Goal: Transaction & Acquisition: Book appointment/travel/reservation

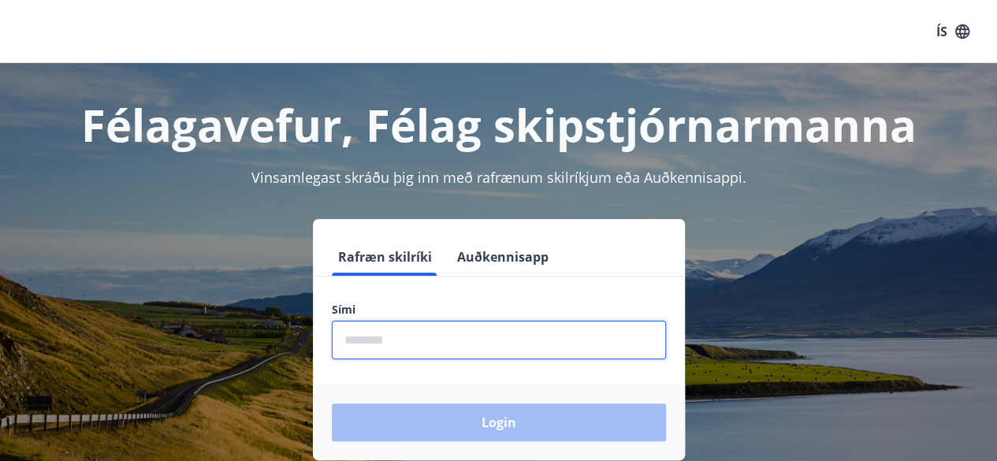
click at [408, 339] on input "phone" at bounding box center [499, 340] width 334 height 39
type input "********"
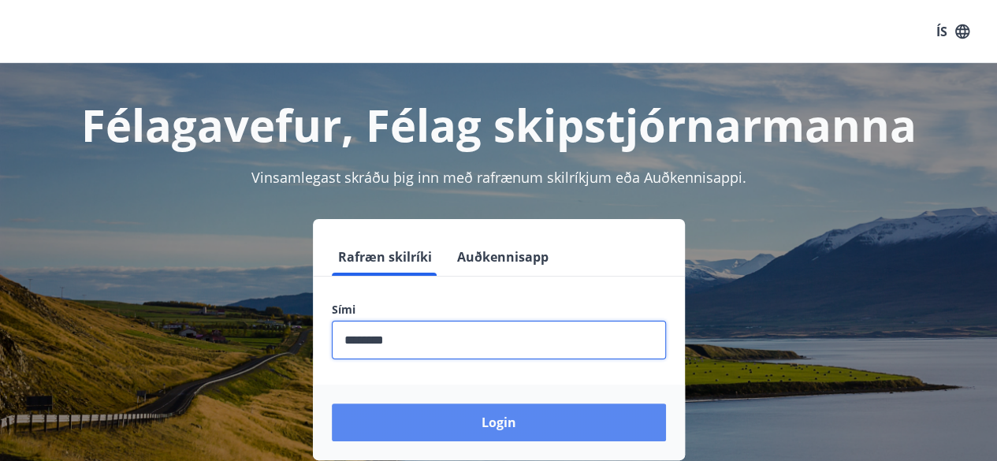
click at [448, 423] on button "Login" at bounding box center [499, 423] width 334 height 38
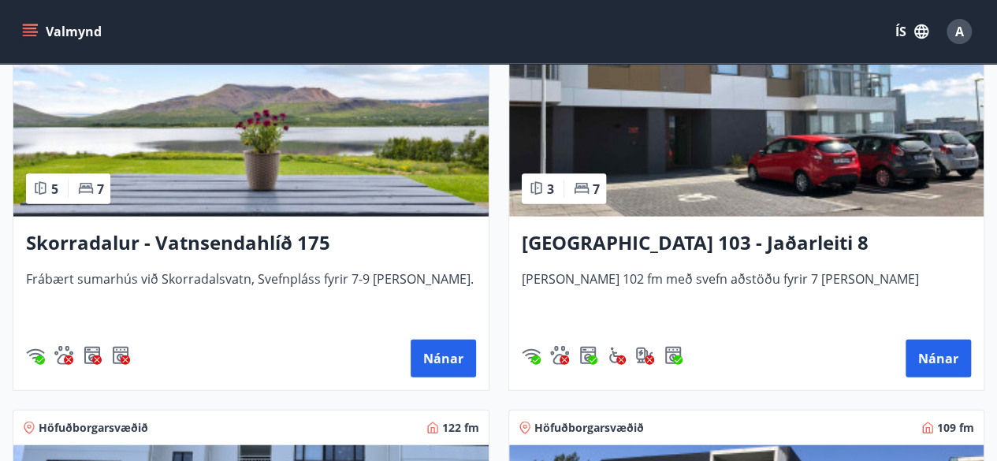
scroll to position [1660, 0]
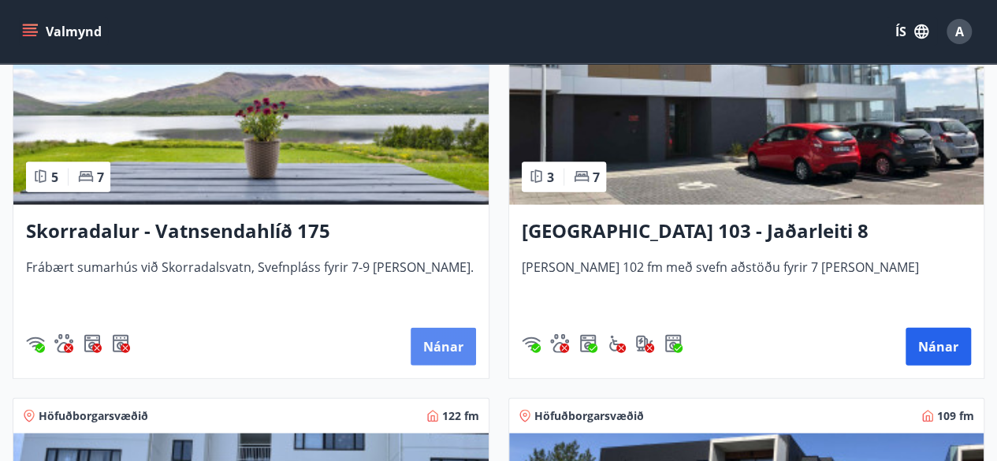
click at [444, 338] on button "Nánar" at bounding box center [443, 347] width 65 height 38
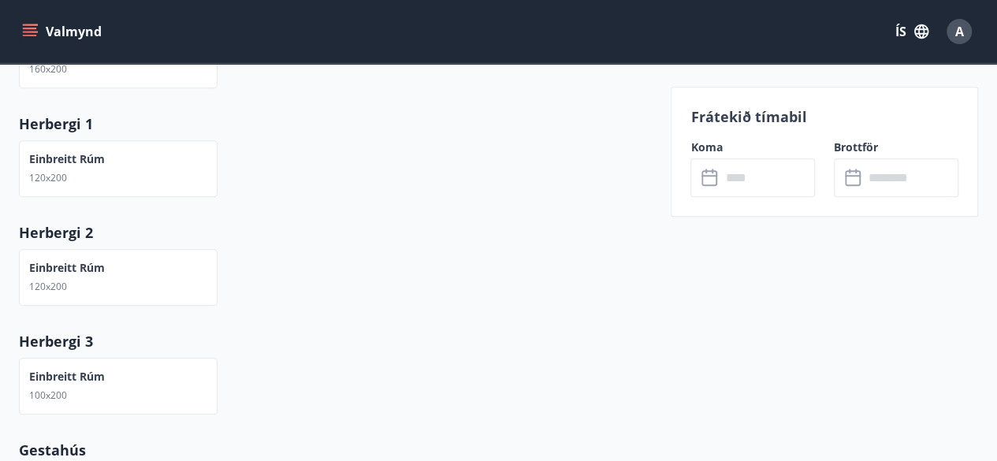
scroll to position [426, 0]
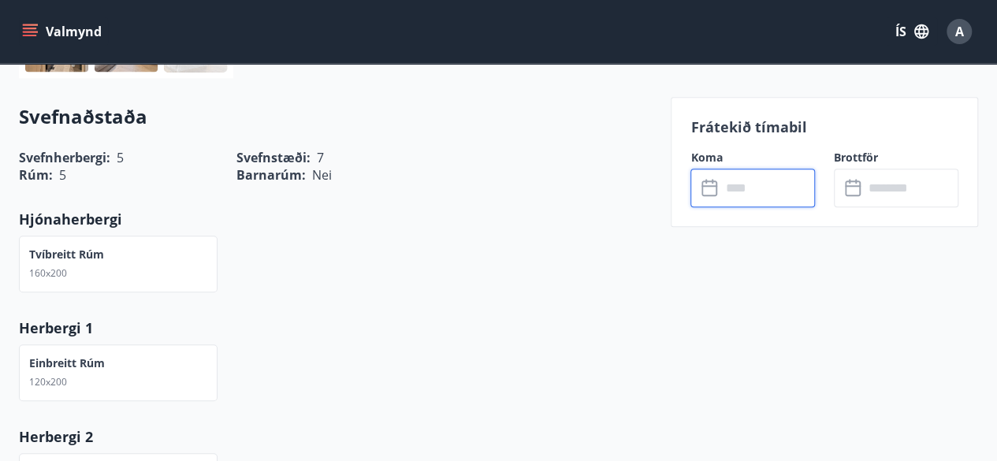
click at [752, 190] on input "text" at bounding box center [767, 188] width 95 height 39
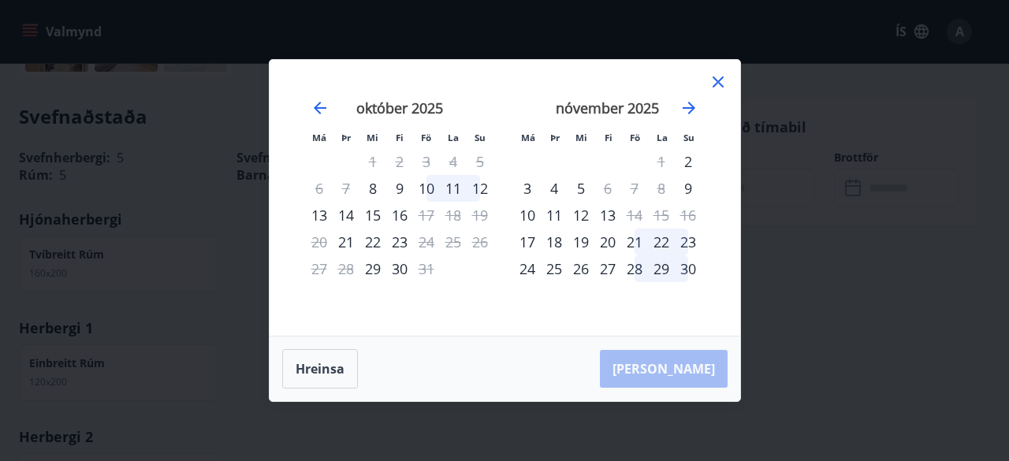
click at [716, 80] on icon at bounding box center [718, 82] width 19 height 19
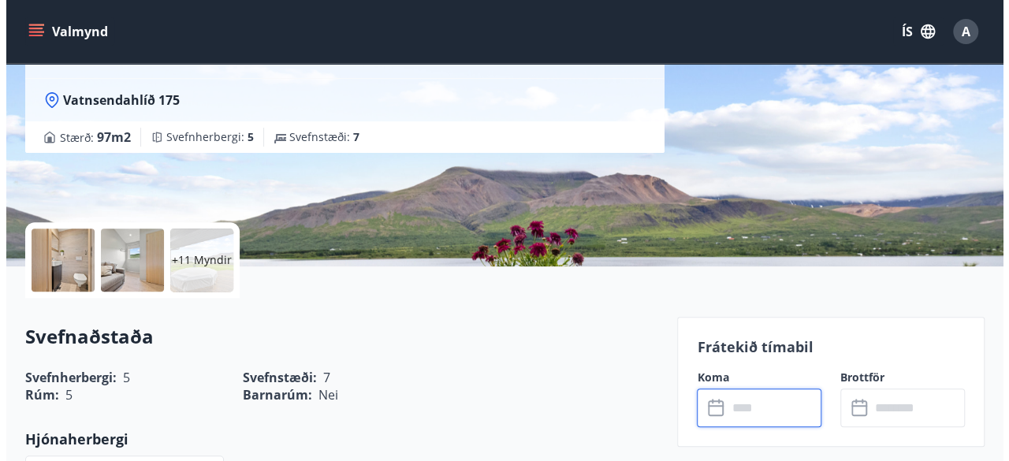
scroll to position [192, 0]
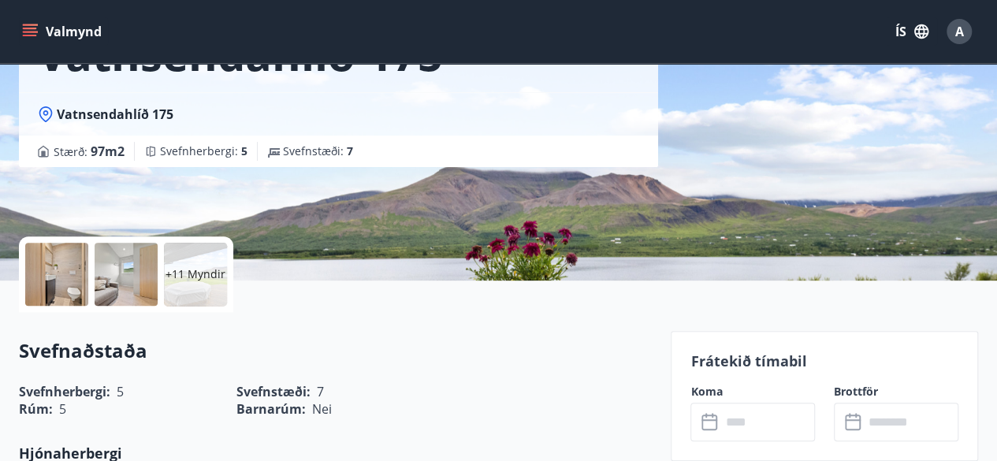
click at [192, 270] on p "+11 Myndir" at bounding box center [196, 274] width 60 height 16
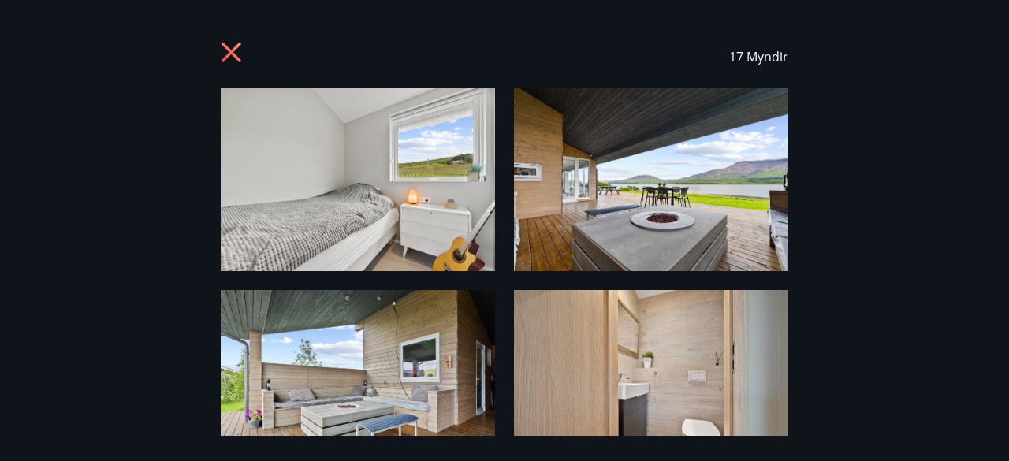
click at [363, 158] on img at bounding box center [358, 179] width 274 height 183
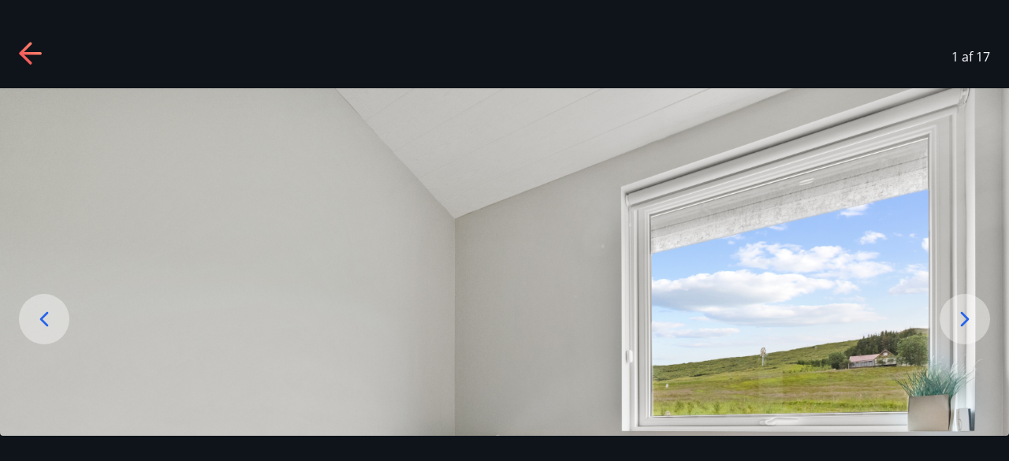
click at [966, 318] on icon at bounding box center [964, 319] width 25 height 25
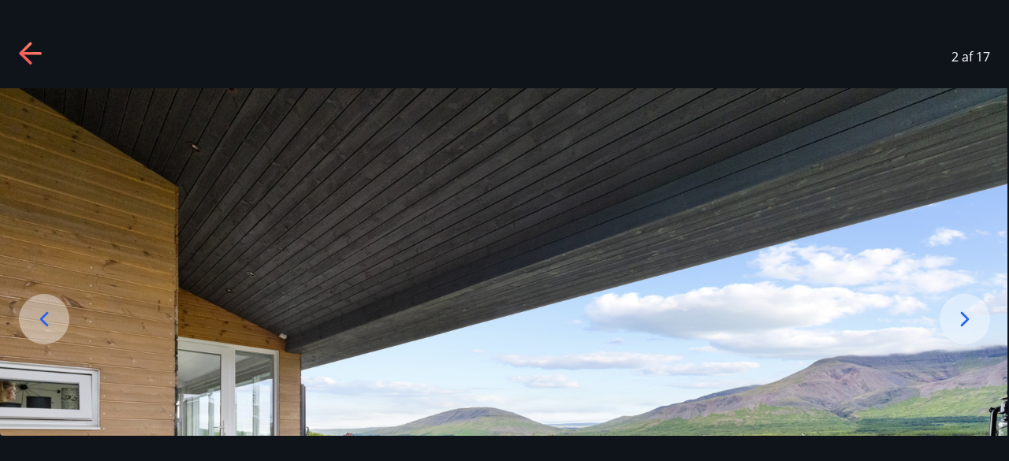
drag, startPoint x: 888, startPoint y: 303, endPoint x: 897, endPoint y: 204, distance: 99.8
click at [897, 204] on img at bounding box center [502, 424] width 1009 height 673
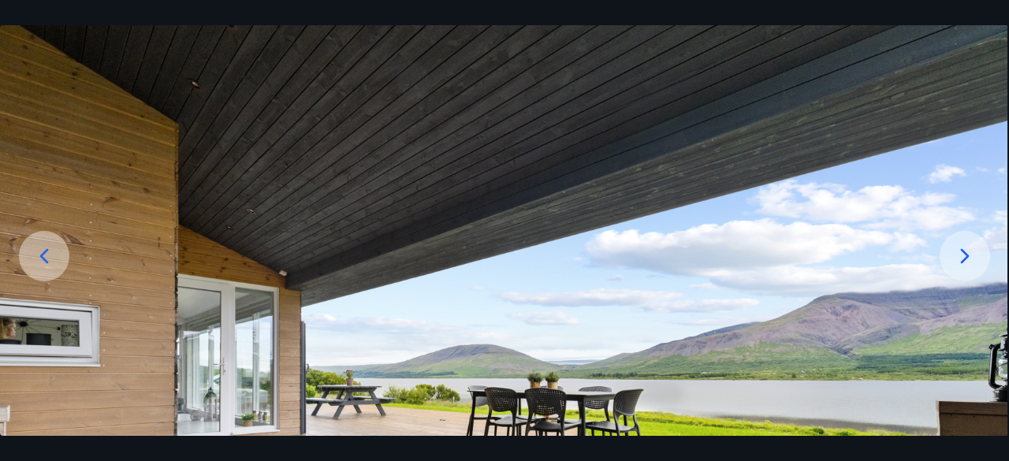
drag, startPoint x: 903, startPoint y: 315, endPoint x: 869, endPoint y: 157, distance: 161.1
click at [869, 157] on img at bounding box center [502, 361] width 1009 height 673
click at [965, 259] on icon at bounding box center [965, 255] width 9 height 15
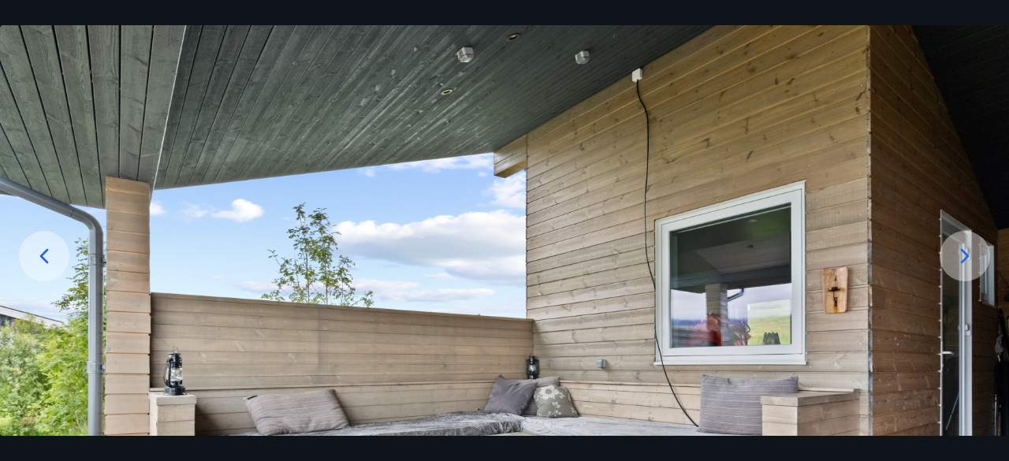
click at [965, 259] on icon at bounding box center [965, 255] width 9 height 15
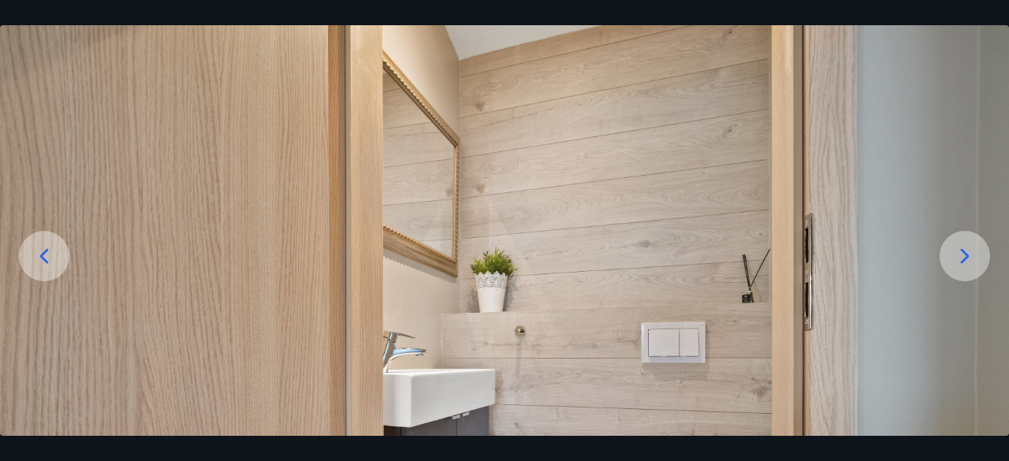
click at [965, 259] on icon at bounding box center [965, 255] width 9 height 15
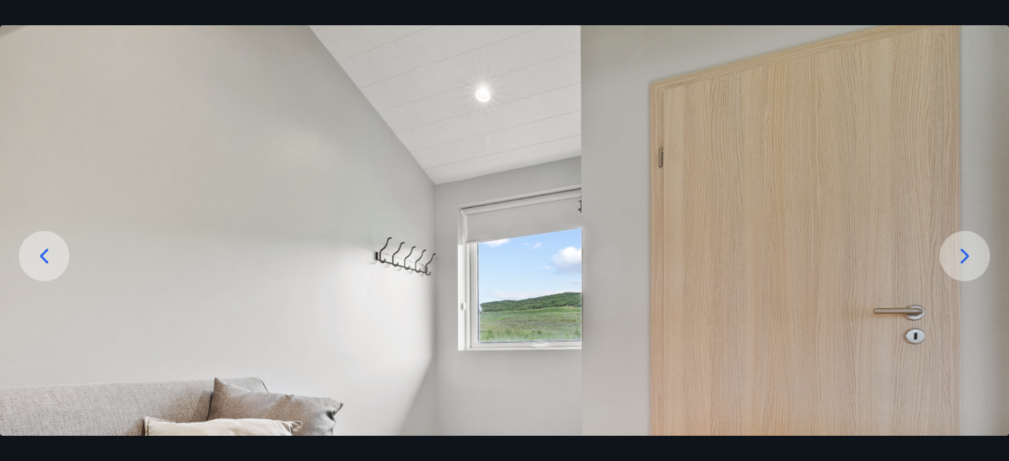
click at [965, 259] on icon at bounding box center [965, 255] width 9 height 15
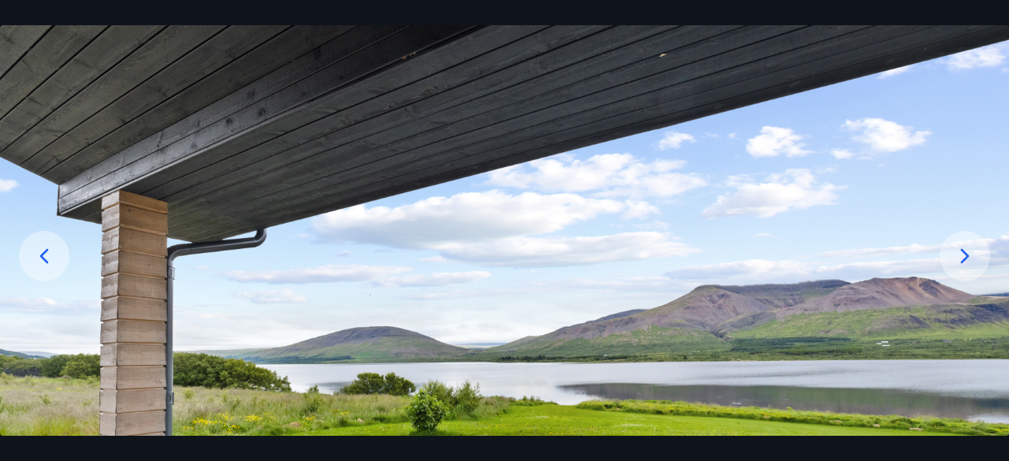
click at [965, 259] on icon at bounding box center [965, 255] width 9 height 15
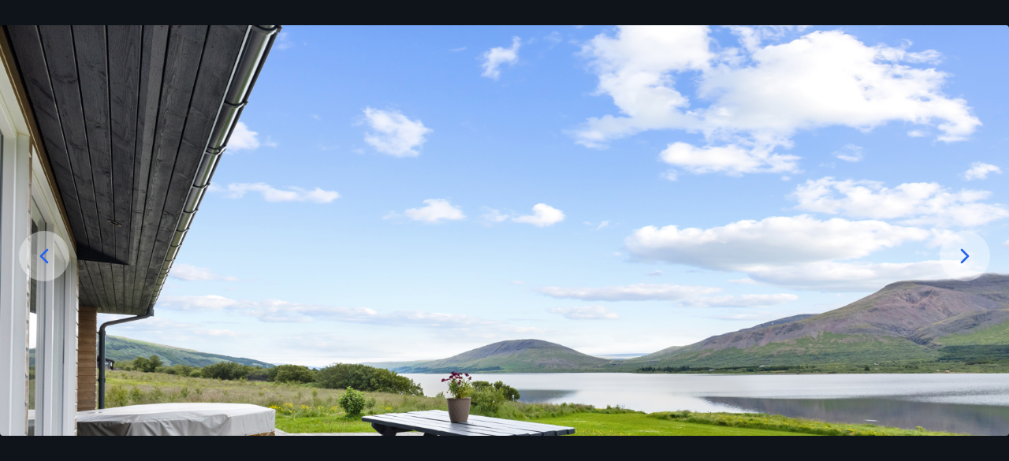
click at [965, 259] on icon at bounding box center [965, 255] width 9 height 15
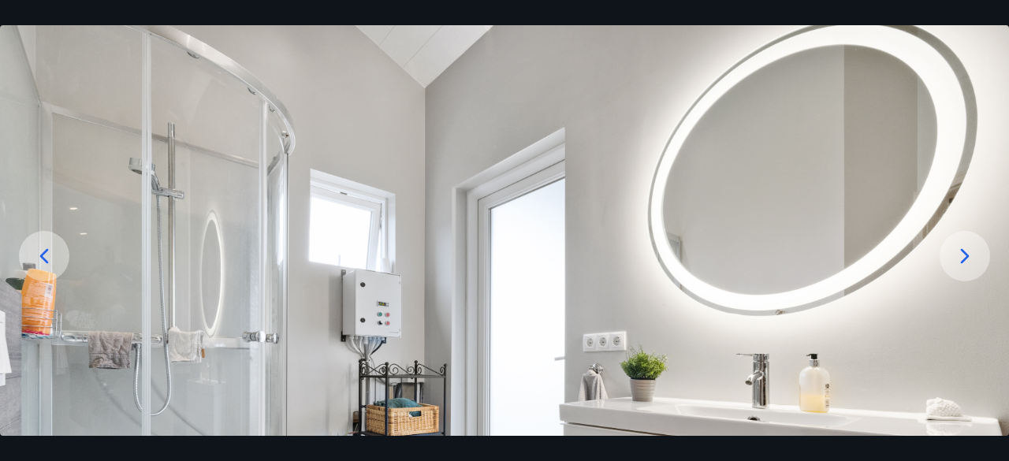
click at [965, 259] on icon at bounding box center [965, 255] width 9 height 15
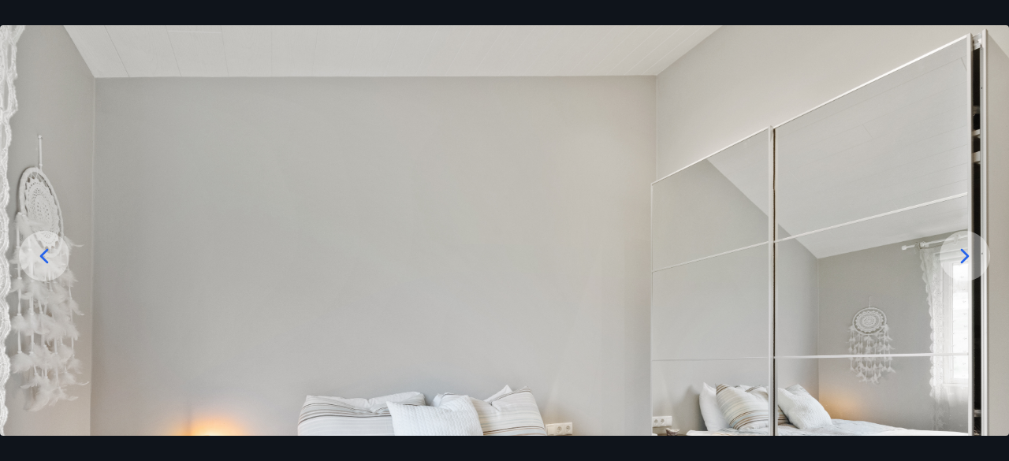
click at [965, 259] on icon at bounding box center [965, 255] width 9 height 15
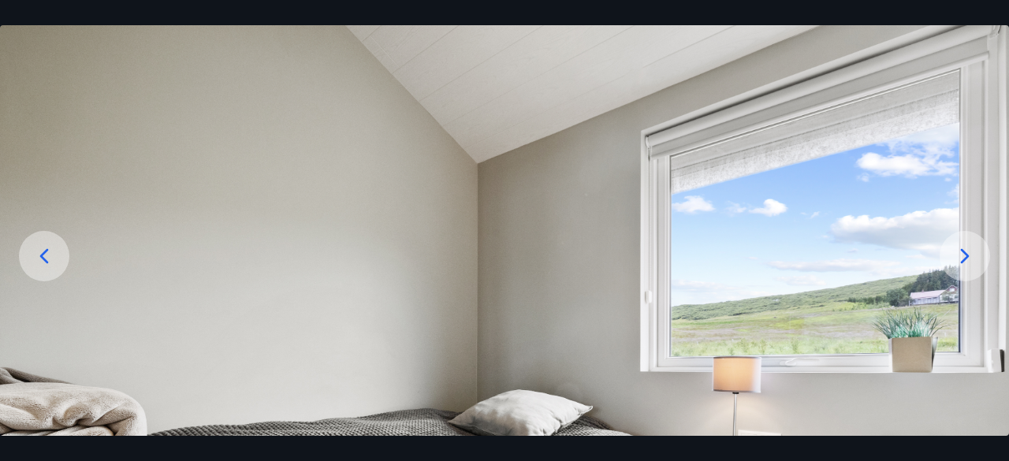
click at [965, 259] on icon at bounding box center [965, 255] width 9 height 15
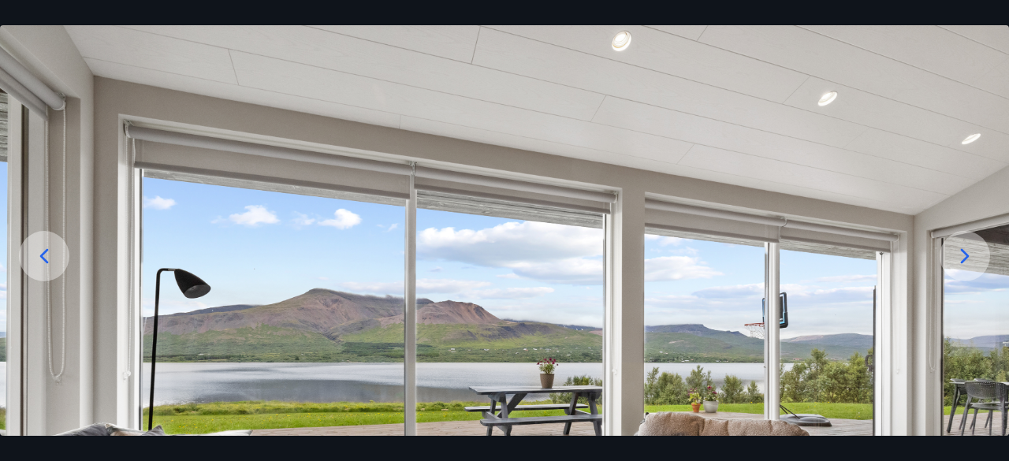
click at [965, 259] on icon at bounding box center [965, 255] width 9 height 15
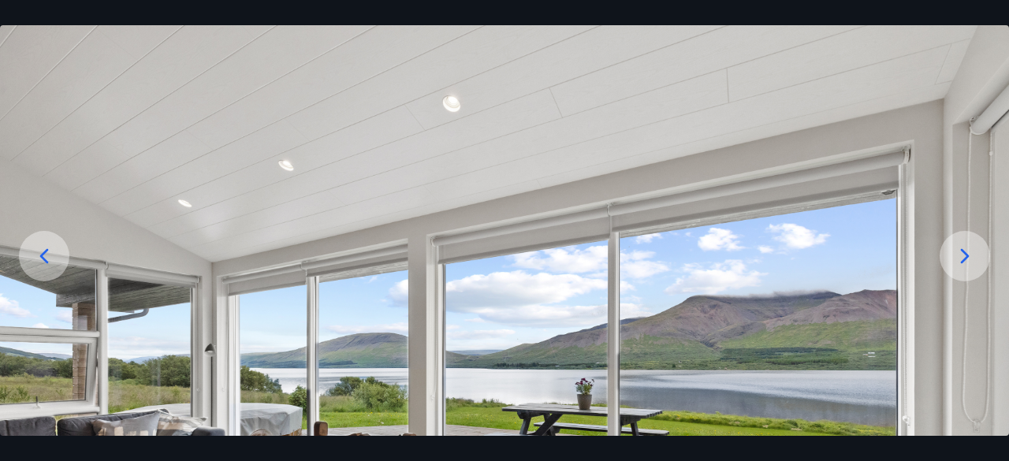
click at [965, 259] on icon at bounding box center [965, 255] width 9 height 15
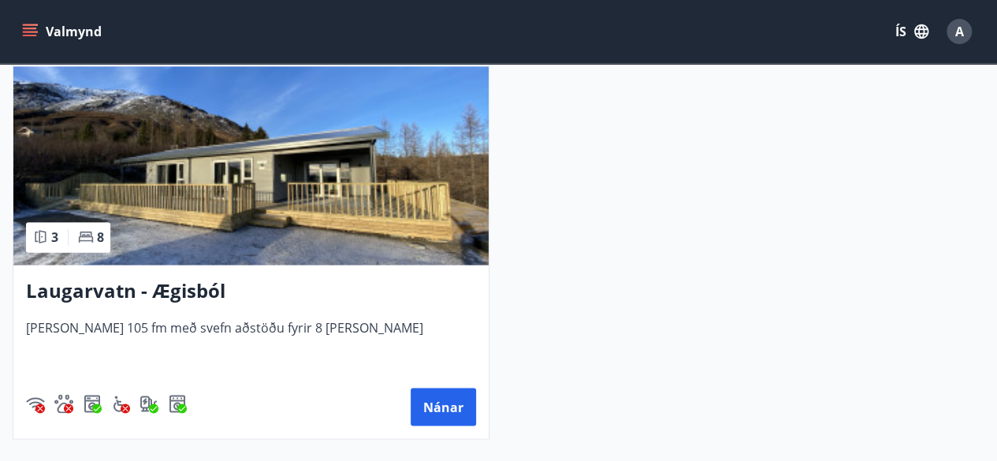
scroll to position [4211, 0]
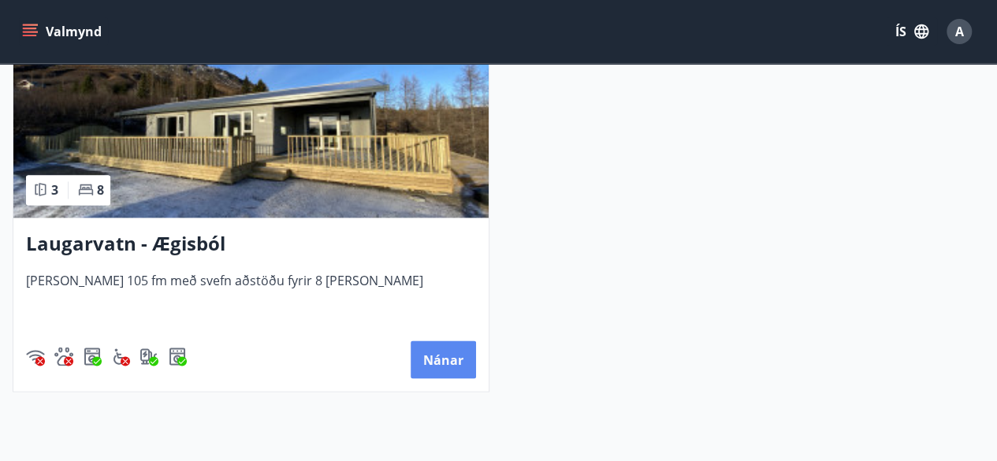
click at [442, 363] on button "Nánar" at bounding box center [443, 360] width 65 height 38
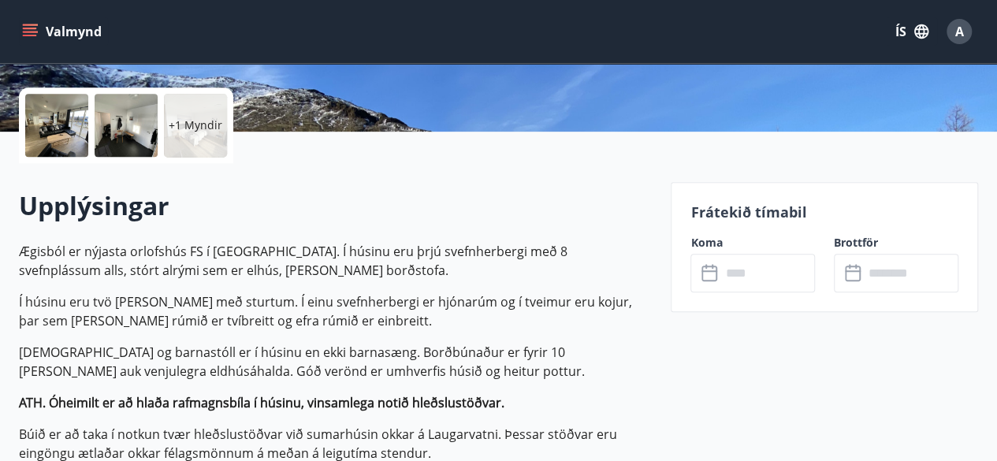
scroll to position [350, 0]
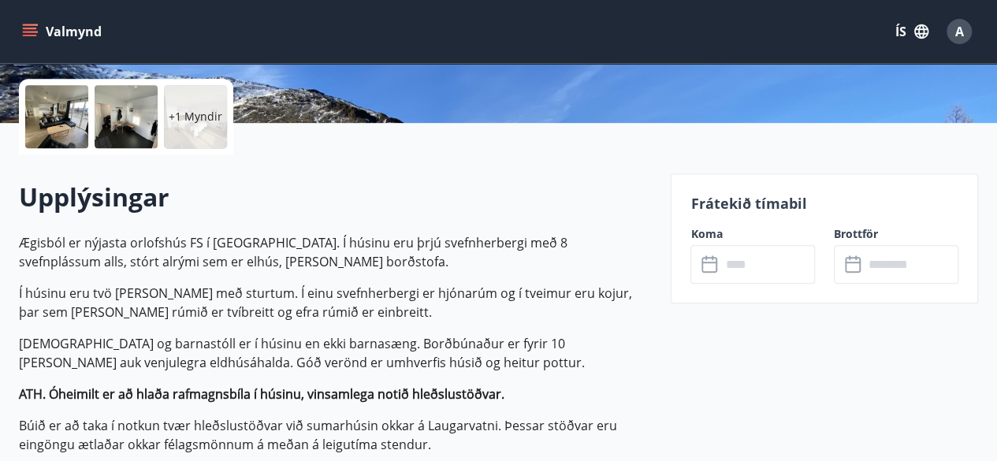
click at [744, 262] on input "text" at bounding box center [767, 264] width 95 height 39
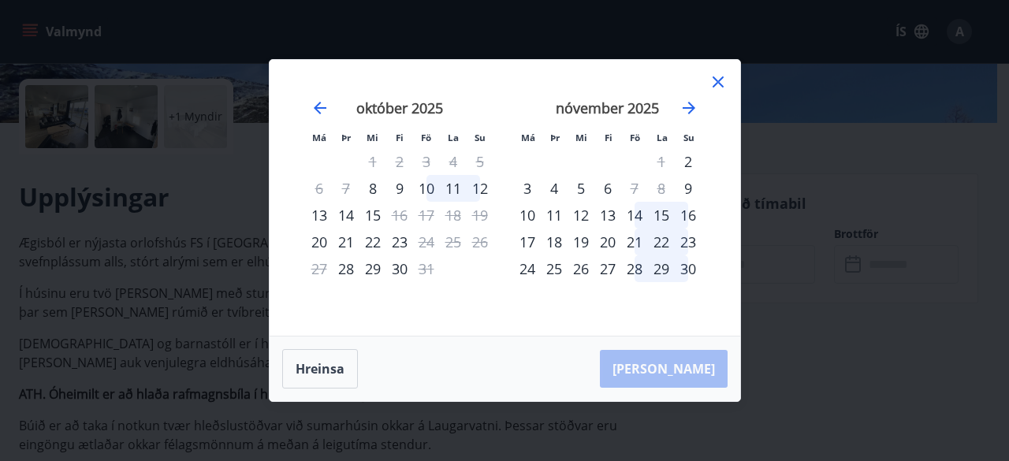
click at [720, 80] on icon at bounding box center [718, 81] width 11 height 11
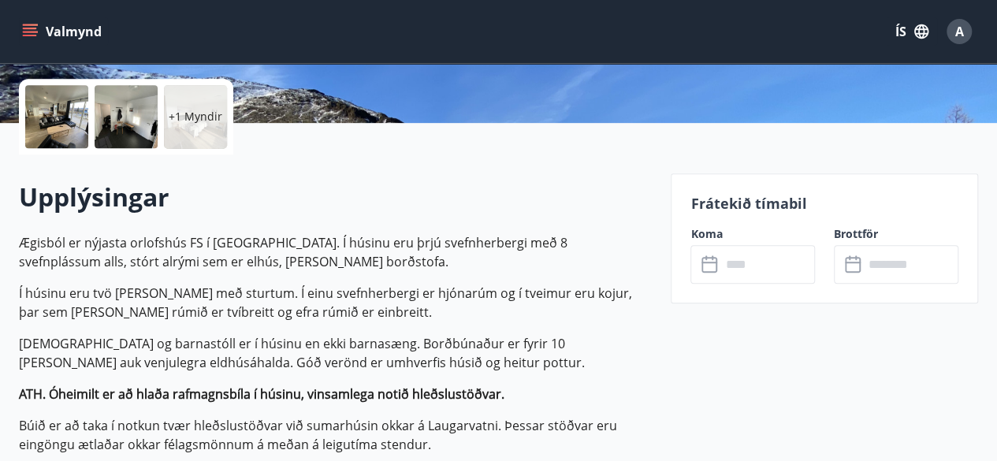
click at [210, 117] on p "+1 Myndir" at bounding box center [196, 117] width 54 height 16
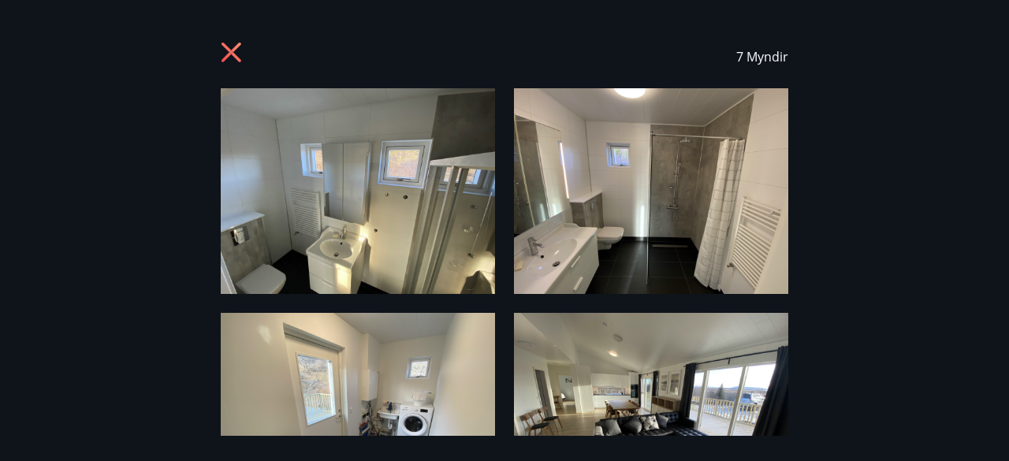
click at [229, 51] on icon at bounding box center [231, 53] width 20 height 20
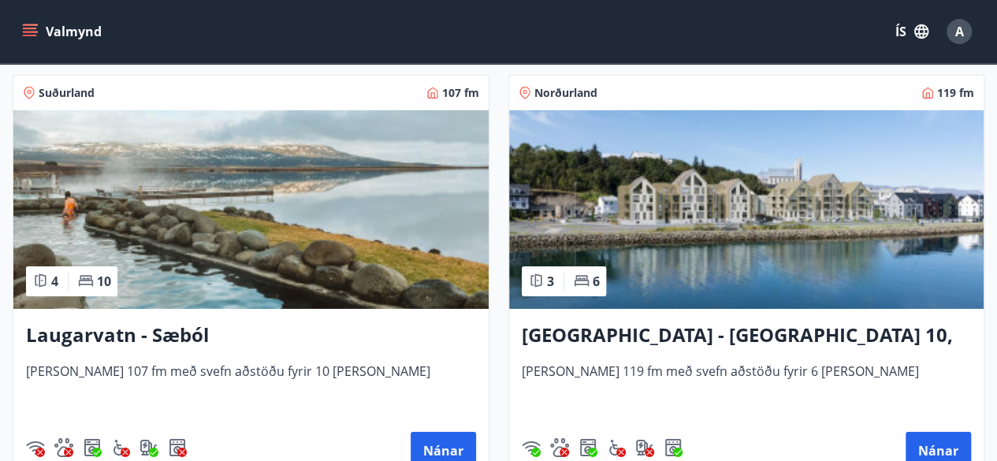
scroll to position [2521, 0]
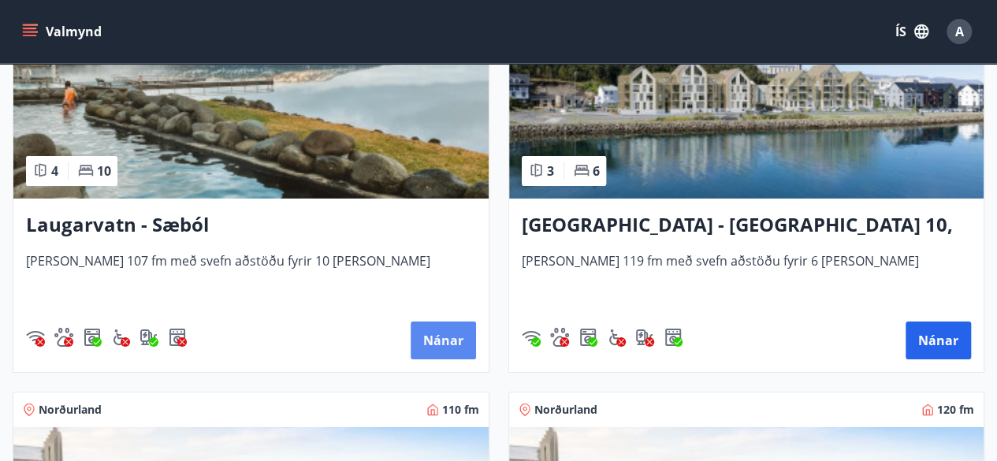
click at [438, 346] on button "Nánar" at bounding box center [443, 341] width 65 height 38
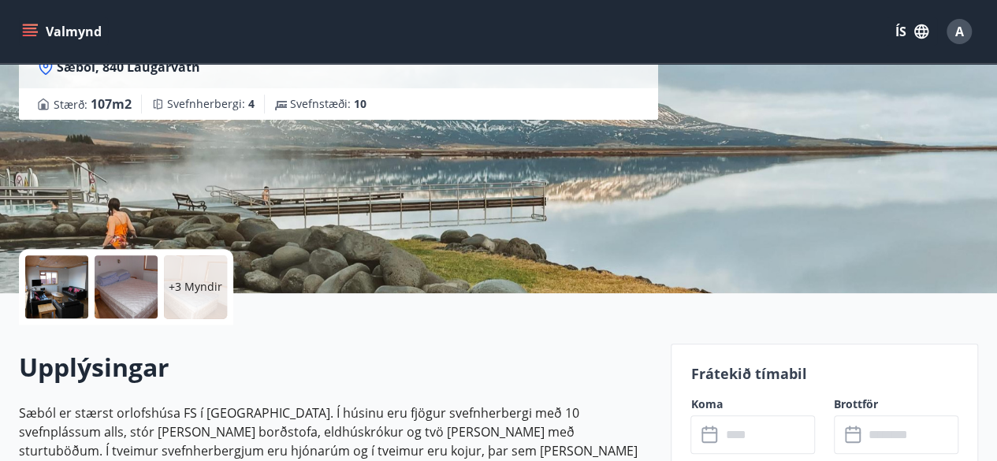
scroll to position [403, 0]
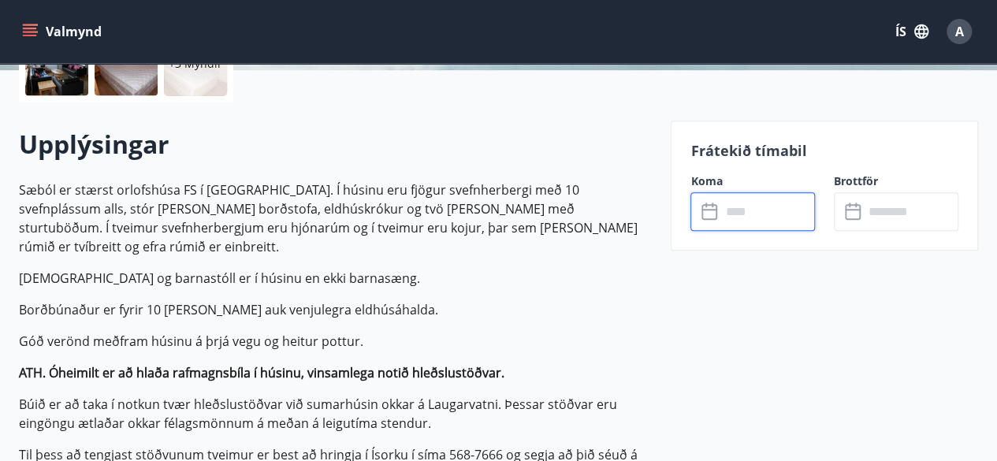
click at [743, 212] on input "text" at bounding box center [767, 211] width 95 height 39
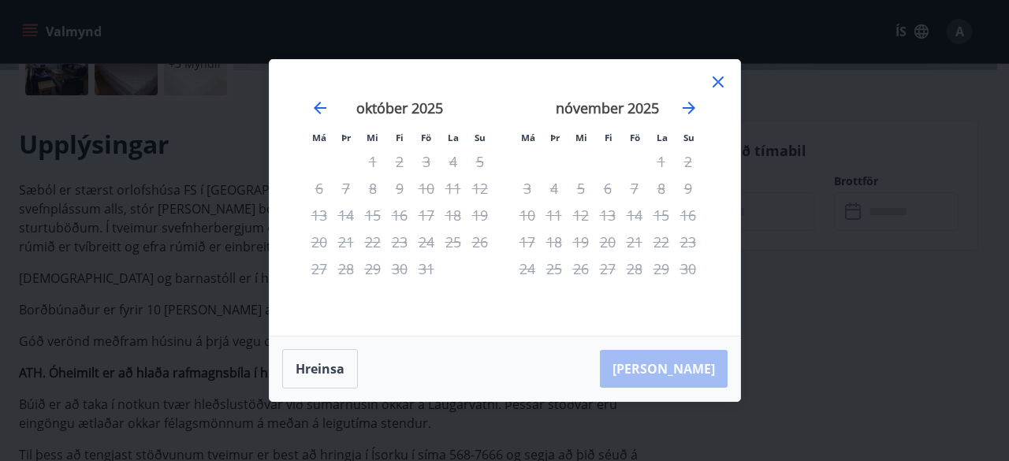
click at [713, 81] on icon at bounding box center [718, 82] width 19 height 19
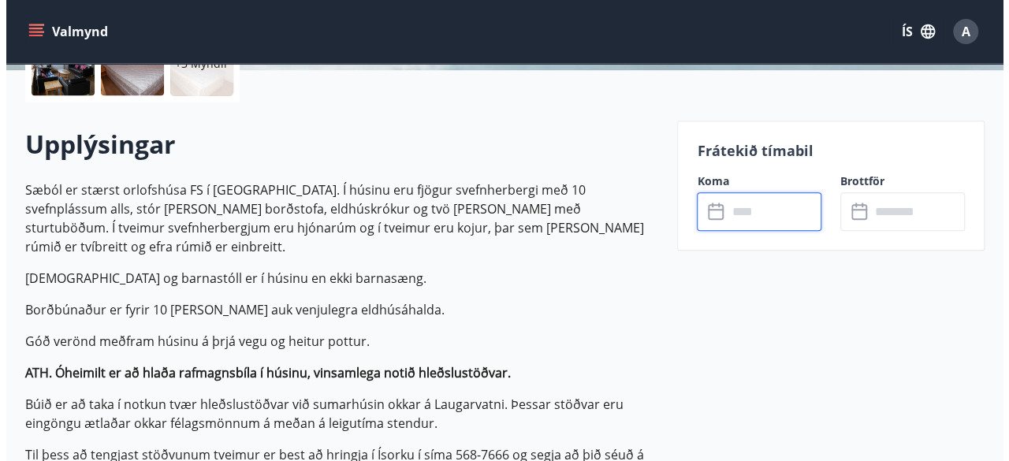
scroll to position [296, 0]
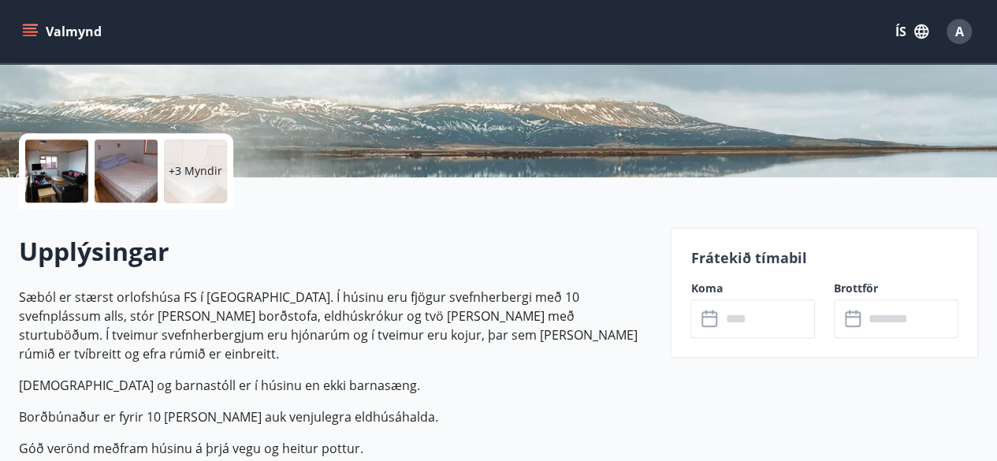
click at [205, 168] on p "+3 Myndir" at bounding box center [196, 171] width 54 height 16
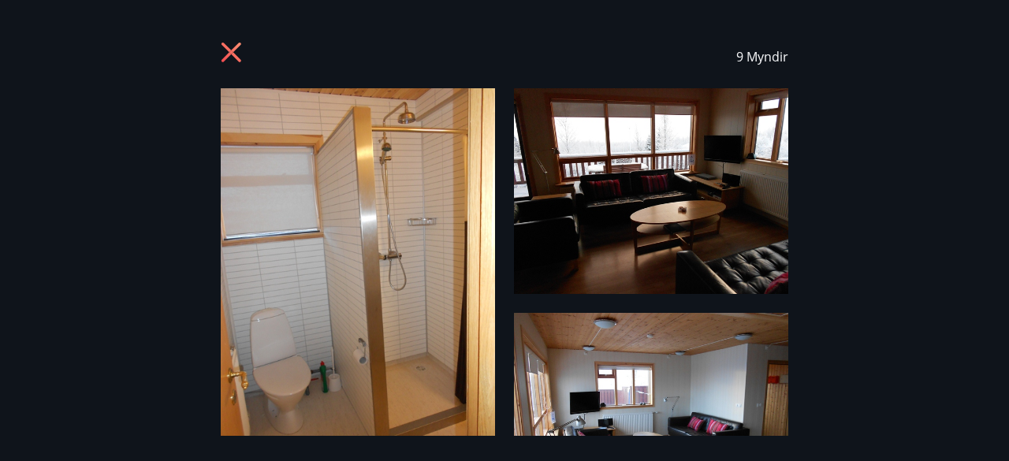
click at [421, 286] on img at bounding box center [358, 271] width 274 height 366
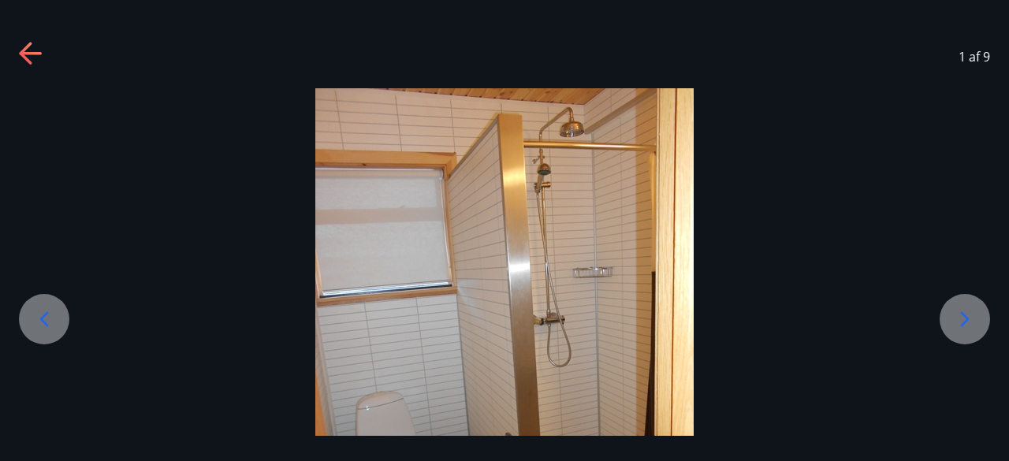
click at [955, 319] on icon at bounding box center [964, 319] width 25 height 25
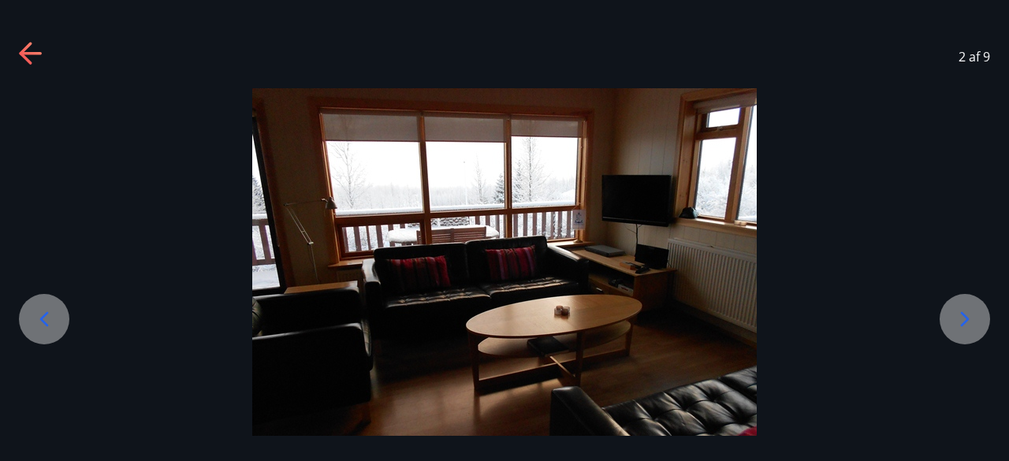
click at [955, 319] on icon at bounding box center [964, 319] width 25 height 25
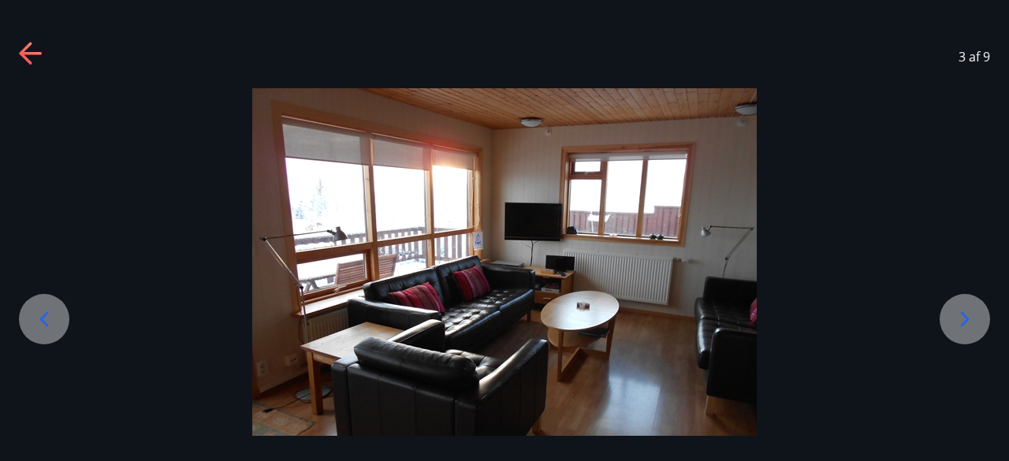
click at [955, 319] on icon at bounding box center [964, 319] width 25 height 25
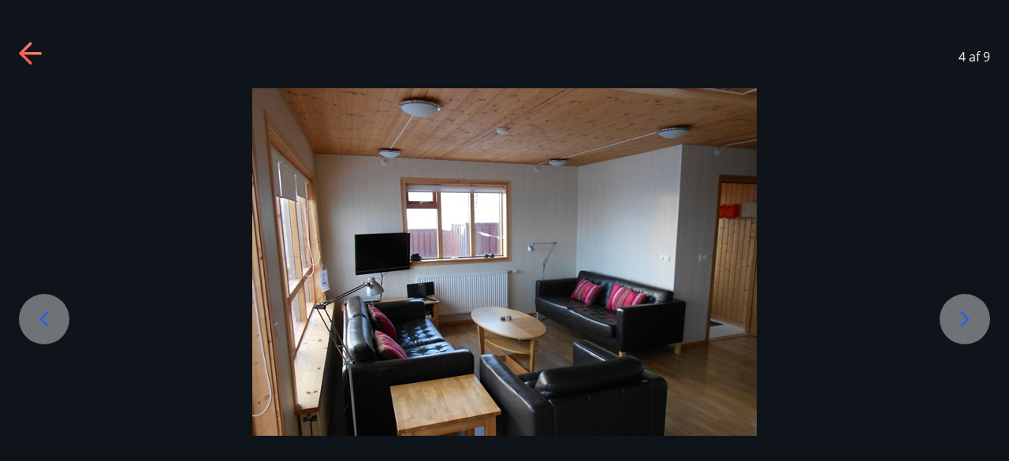
click at [955, 319] on icon at bounding box center [964, 319] width 25 height 25
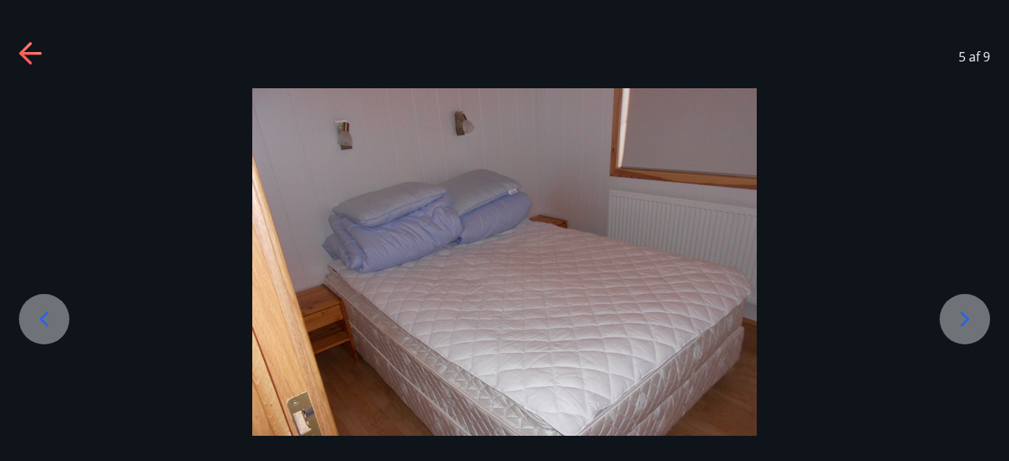
click at [955, 319] on icon at bounding box center [964, 319] width 25 height 25
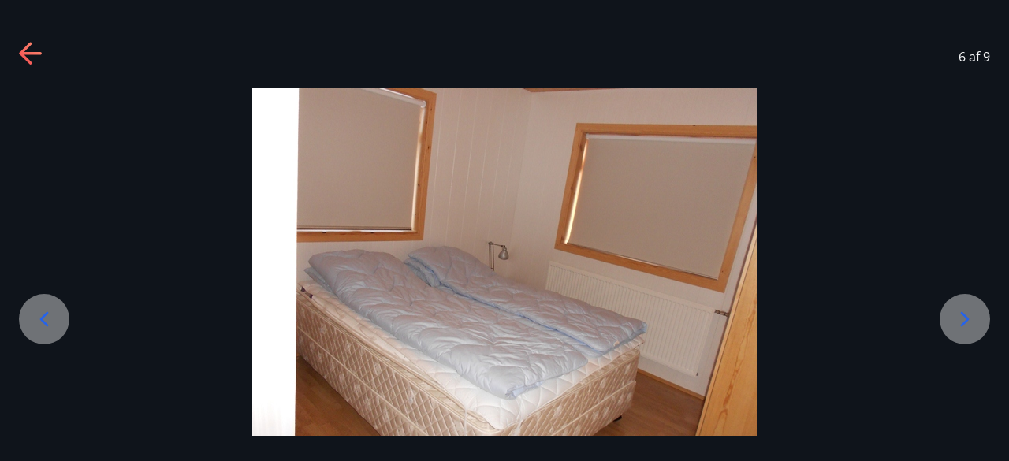
click at [955, 319] on icon at bounding box center [964, 319] width 25 height 25
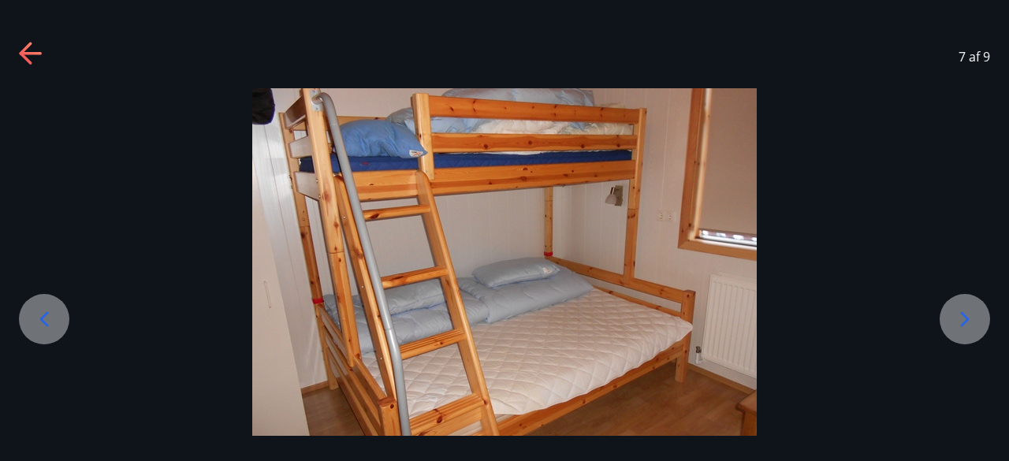
click at [955, 319] on icon at bounding box center [964, 319] width 25 height 25
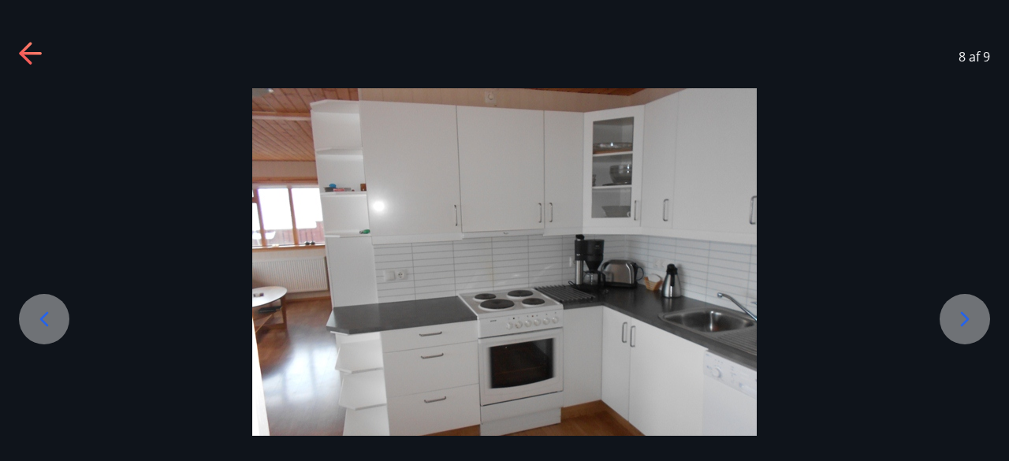
click at [955, 319] on icon at bounding box center [964, 319] width 25 height 25
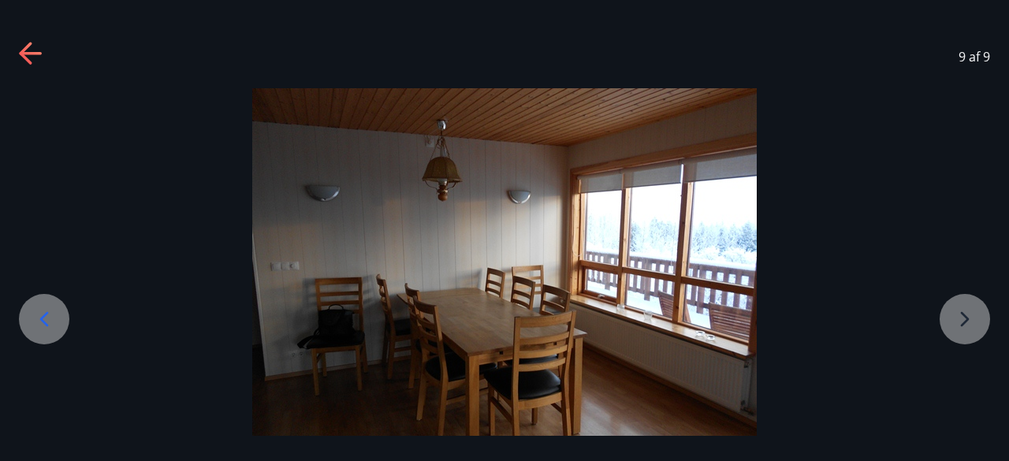
click at [955, 319] on div at bounding box center [504, 277] width 1009 height 378
click at [977, 322] on div at bounding box center [504, 277] width 1009 height 378
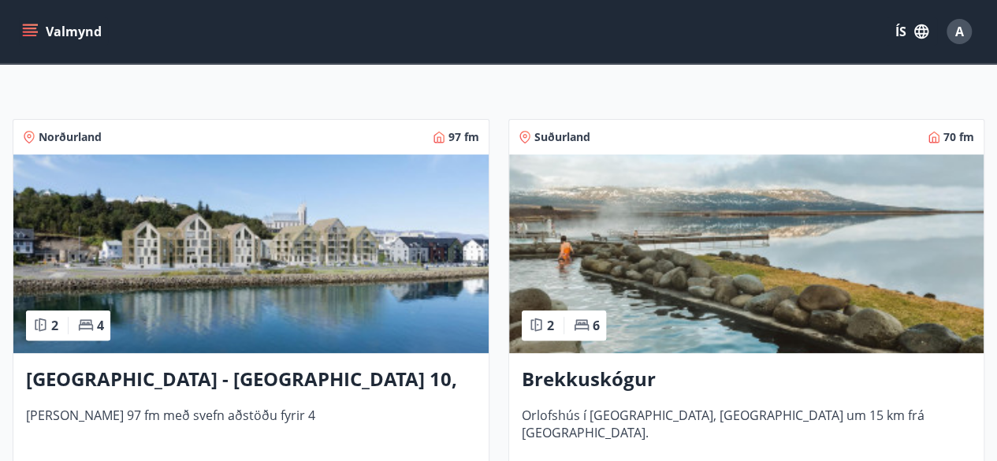
scroll to position [248, 0]
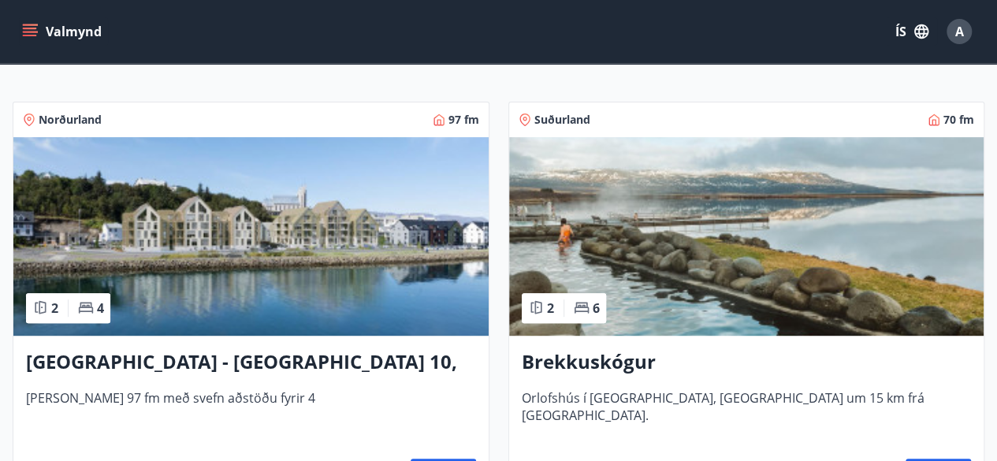
click at [768, 249] on img at bounding box center [746, 236] width 475 height 199
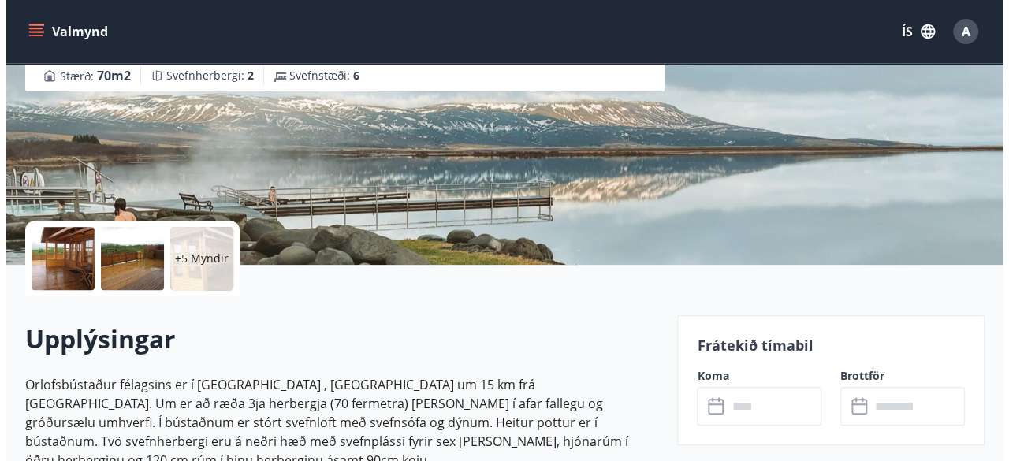
scroll to position [297, 0]
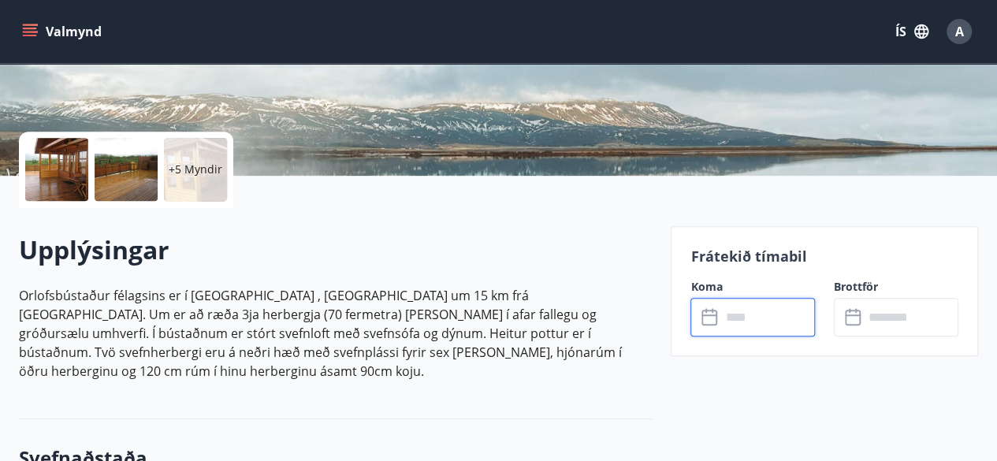
click at [749, 315] on input "text" at bounding box center [767, 317] width 95 height 39
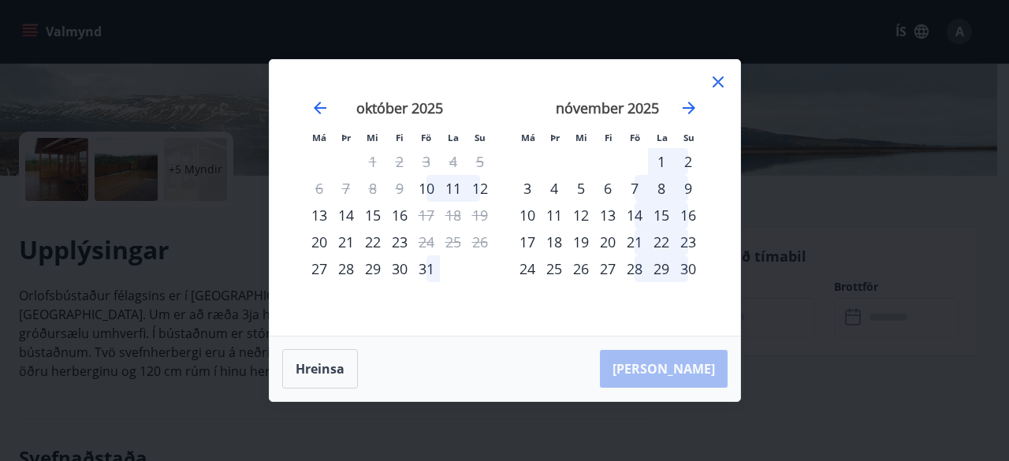
click at [763, 179] on div "Má Þr Mi Fi Fö La Su Má Þr Mi Fi Fö La Su september 2025 1 2 3 4 5 6 7 8 9 10 1…" at bounding box center [504, 230] width 1009 height 461
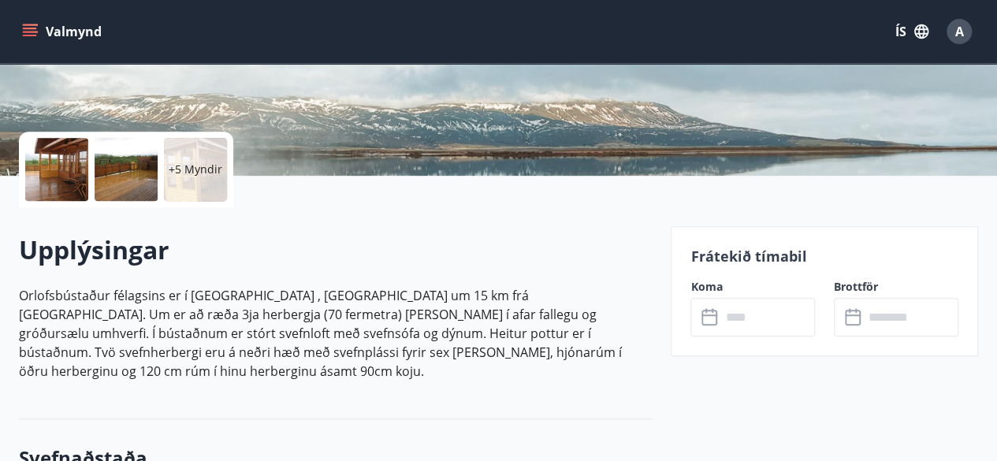
click at [199, 166] on p "+5 Myndir" at bounding box center [196, 170] width 54 height 16
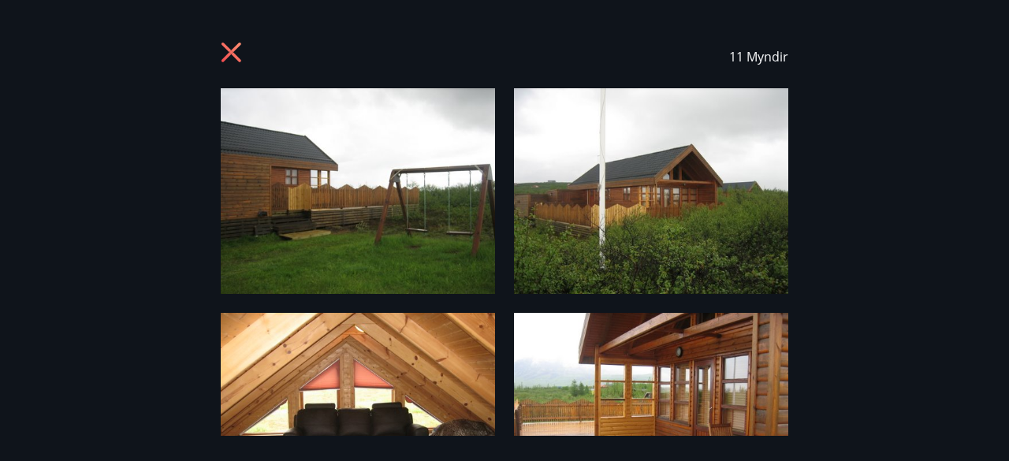
click at [396, 234] on img at bounding box center [358, 191] width 274 height 206
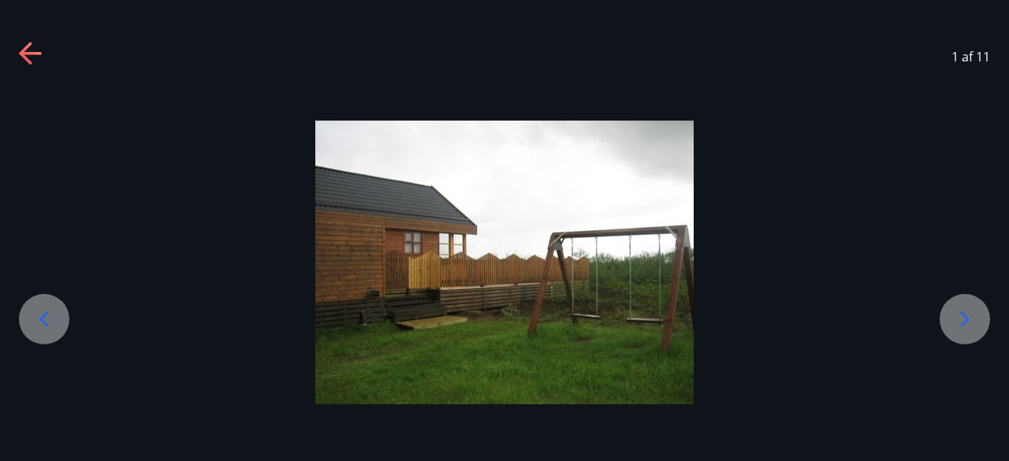
click at [396, 234] on img at bounding box center [504, 263] width 378 height 284
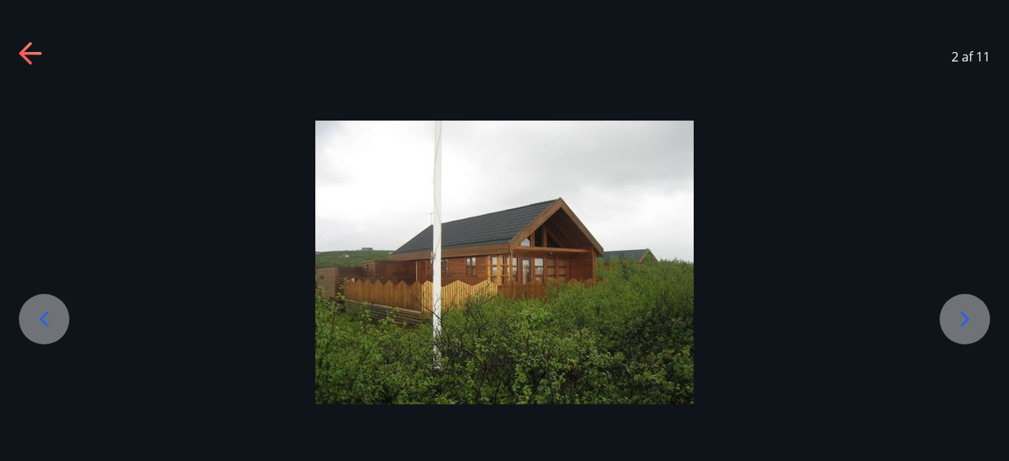
click at [962, 318] on icon at bounding box center [964, 319] width 25 height 25
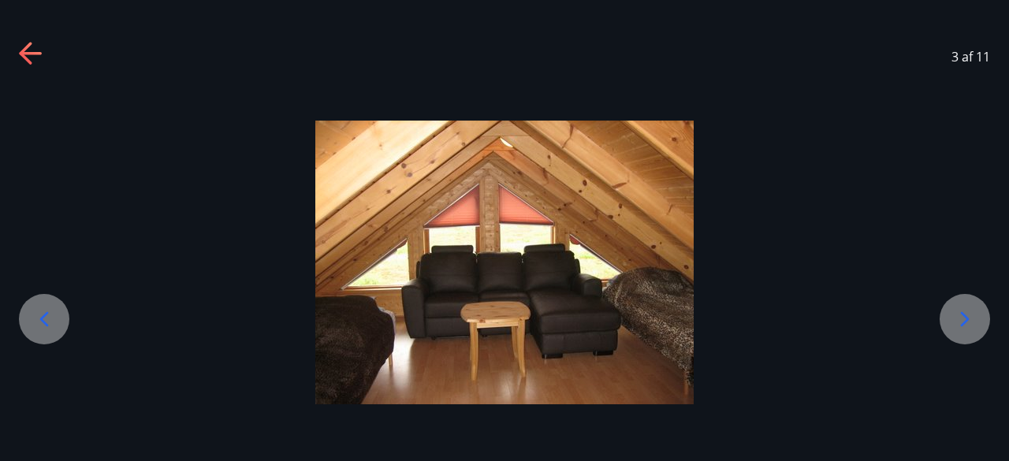
click at [962, 318] on icon at bounding box center [964, 319] width 25 height 25
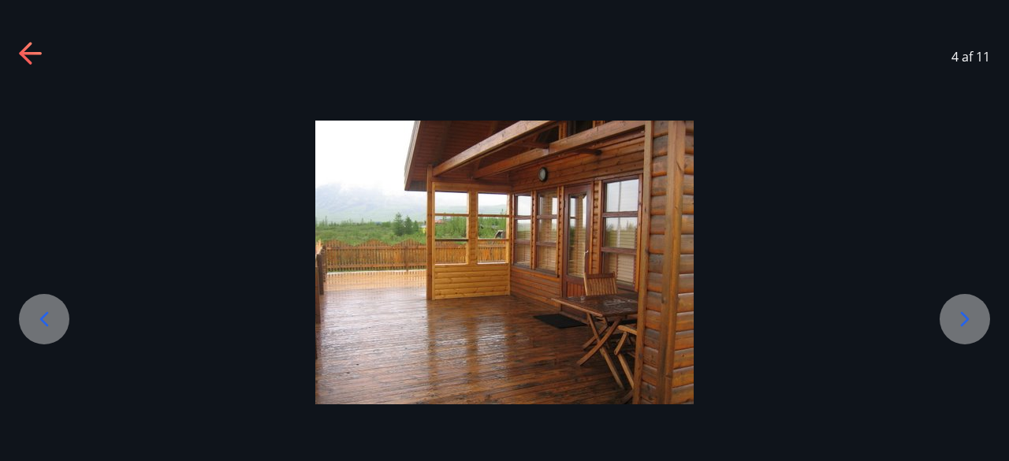
click at [962, 318] on icon at bounding box center [964, 319] width 25 height 25
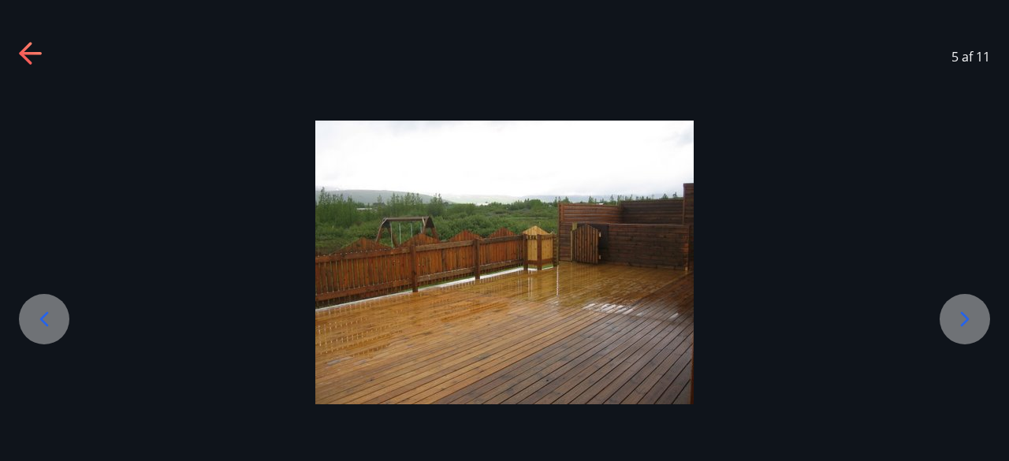
click at [962, 318] on icon at bounding box center [964, 319] width 25 height 25
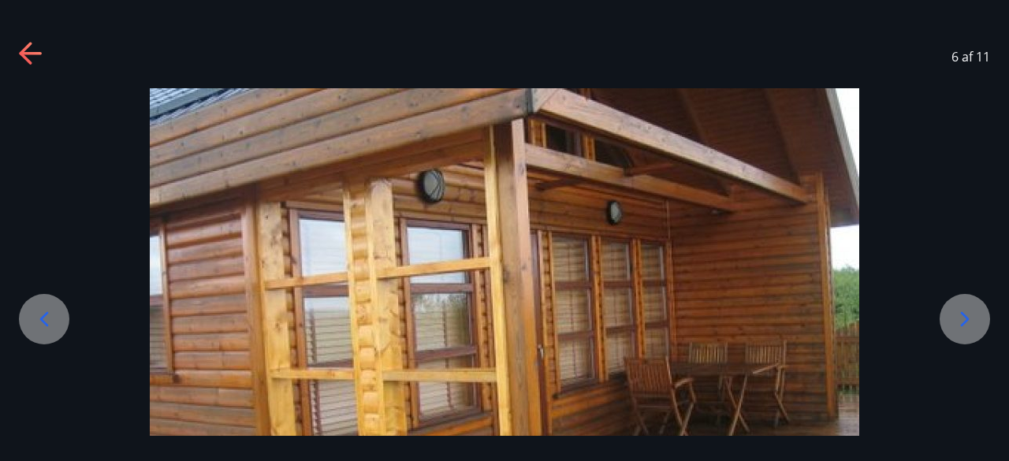
click at [962, 318] on icon at bounding box center [964, 319] width 25 height 25
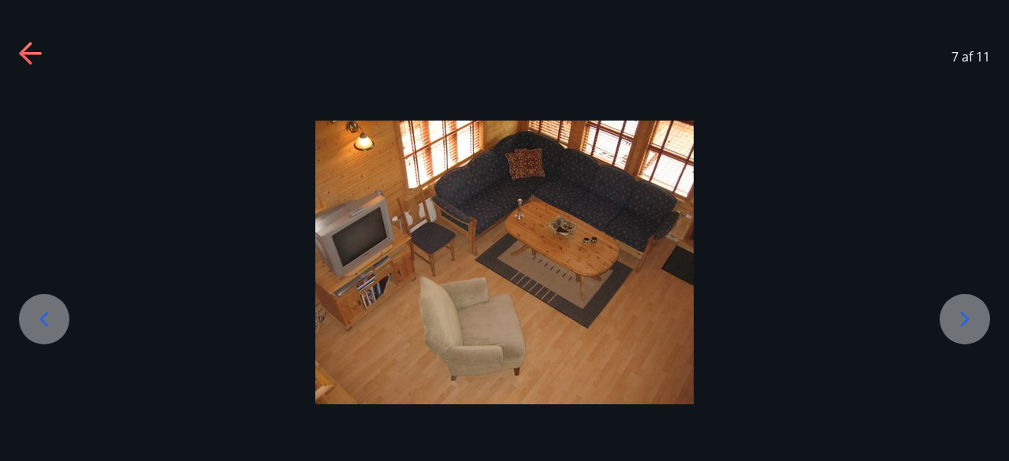
click at [962, 318] on icon at bounding box center [964, 319] width 25 height 25
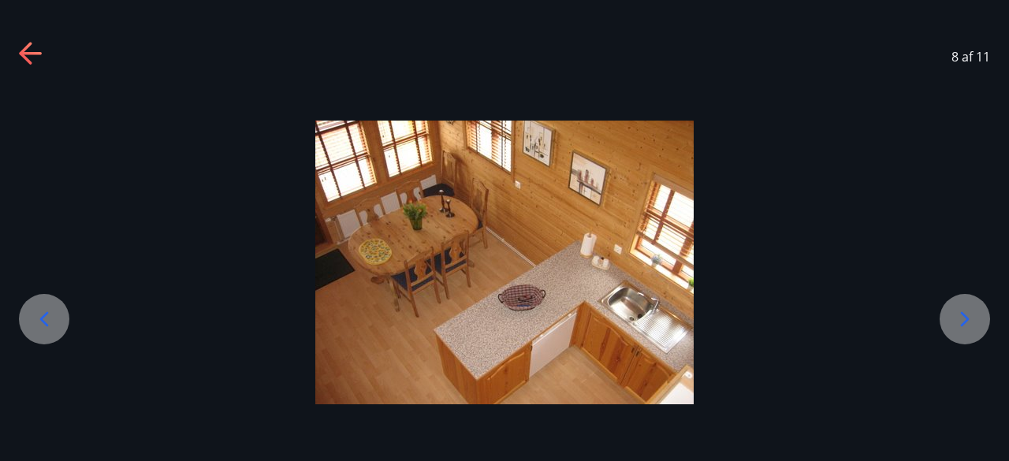
click at [962, 318] on icon at bounding box center [964, 319] width 25 height 25
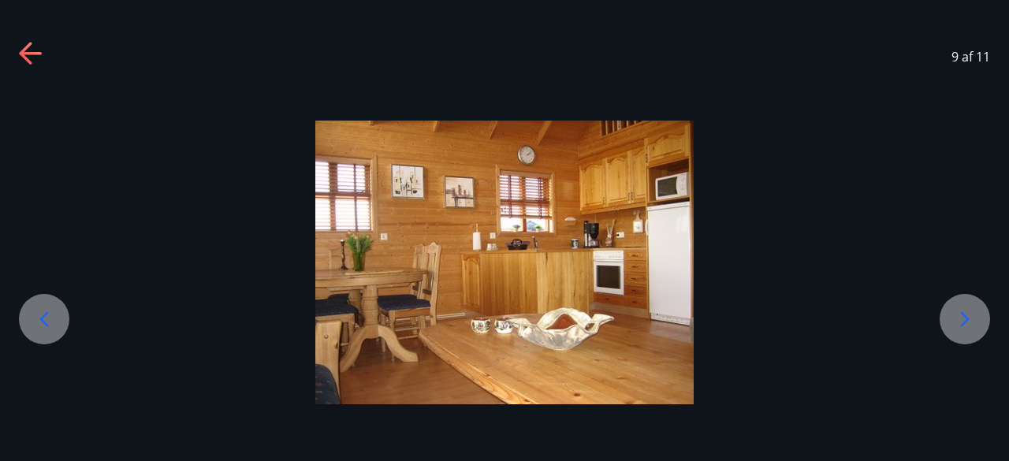
click at [962, 318] on icon at bounding box center [964, 319] width 25 height 25
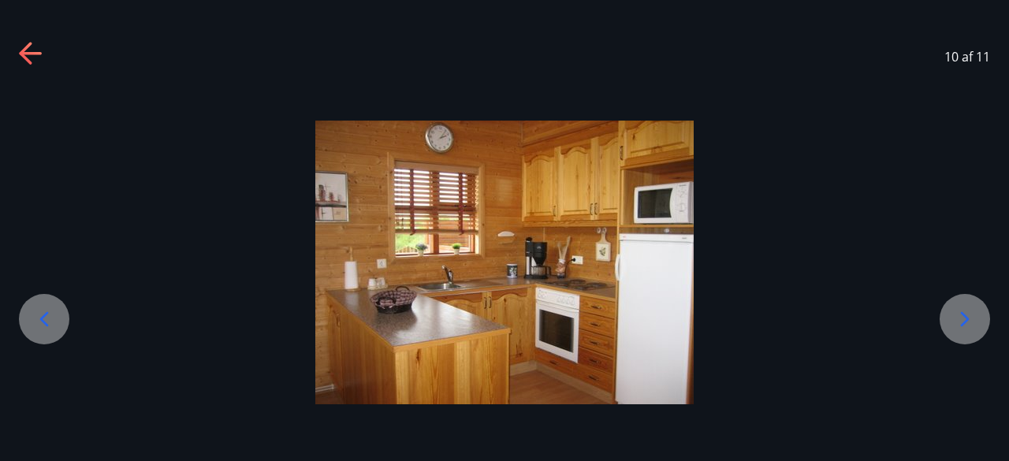
click at [962, 318] on icon at bounding box center [964, 319] width 25 height 25
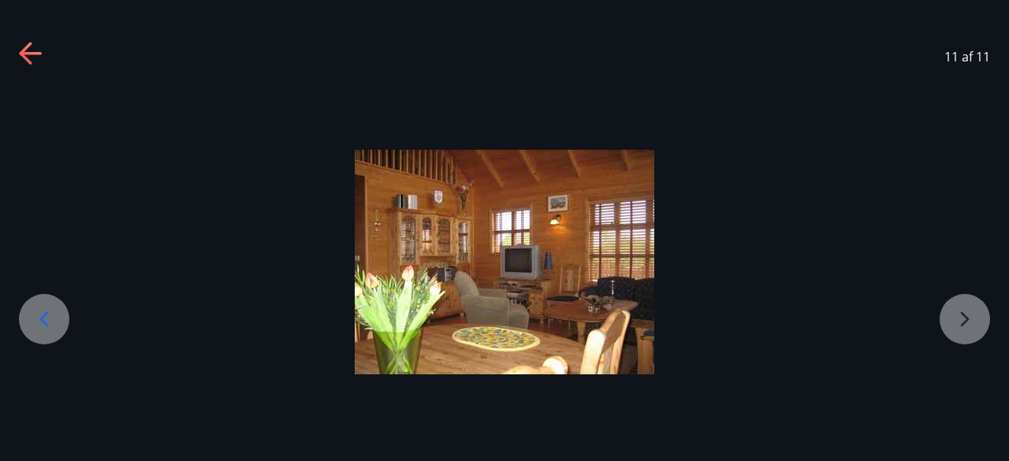
click at [962, 318] on div at bounding box center [504, 262] width 1009 height 225
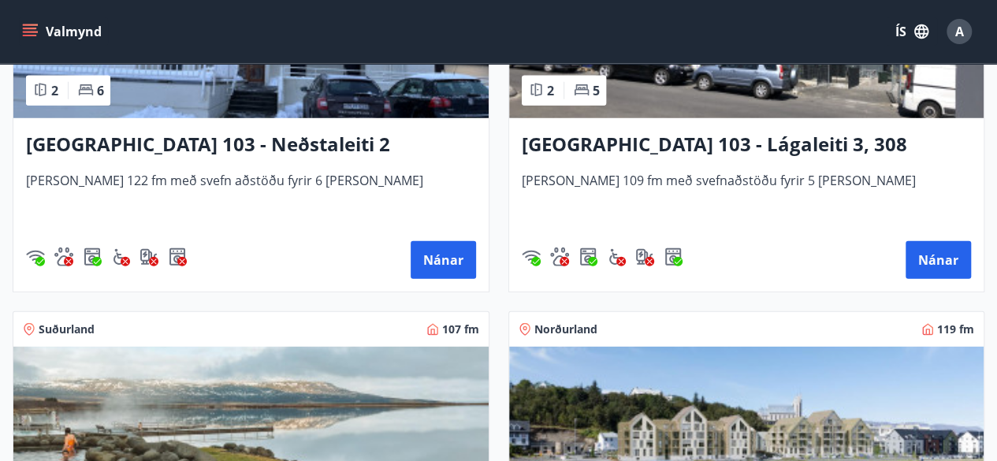
scroll to position [2197, 0]
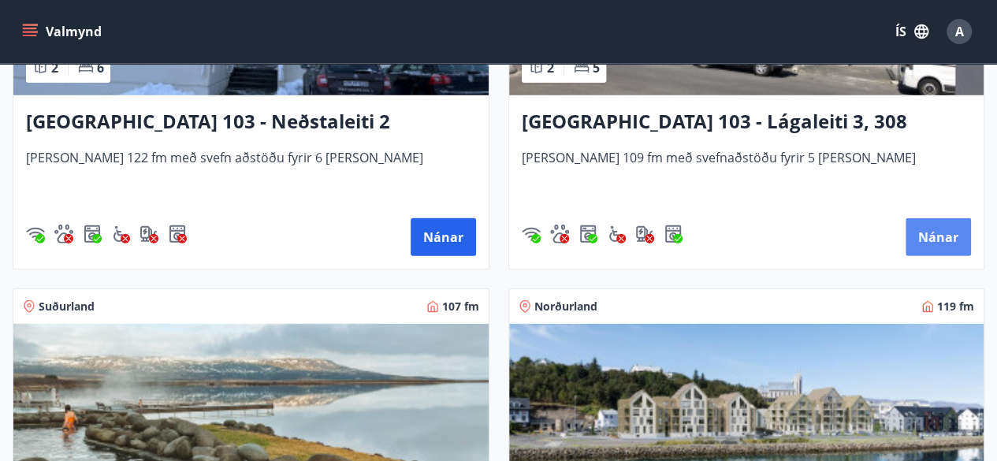
click at [929, 236] on button "Nánar" at bounding box center [938, 237] width 65 height 38
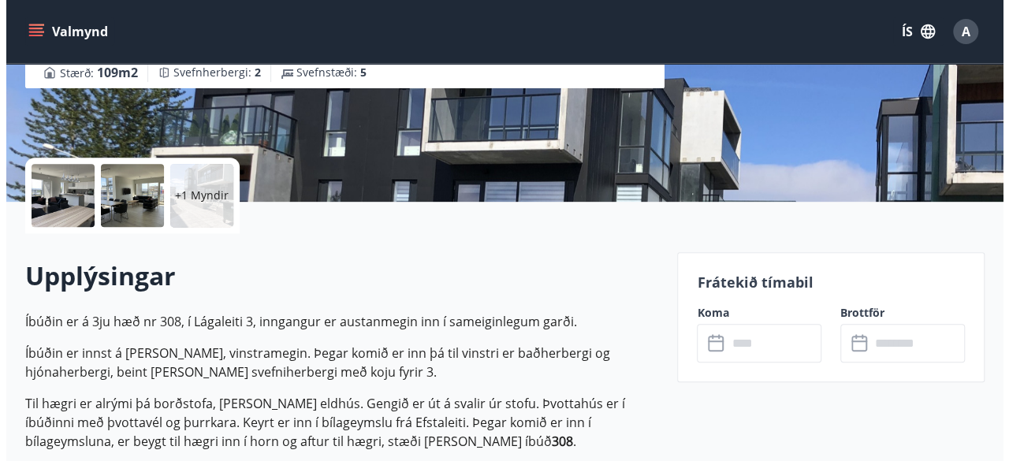
scroll to position [355, 0]
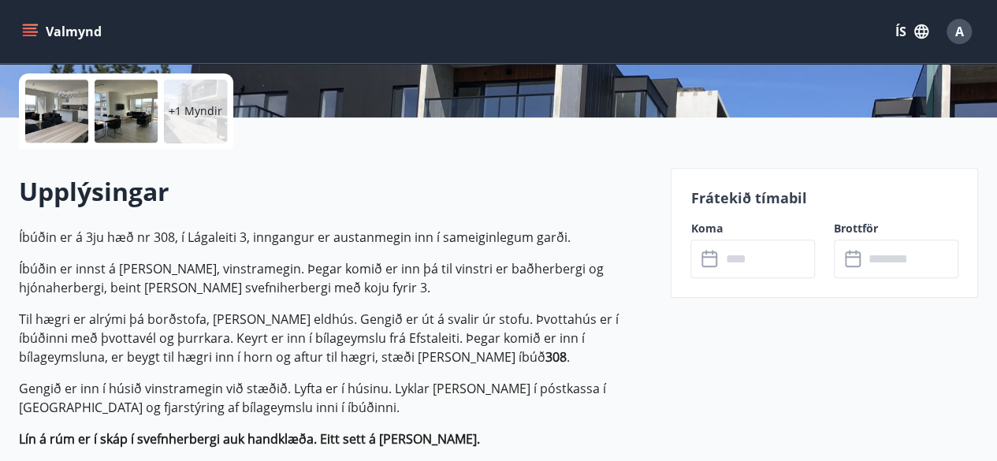
click at [755, 258] on input "text" at bounding box center [767, 259] width 95 height 39
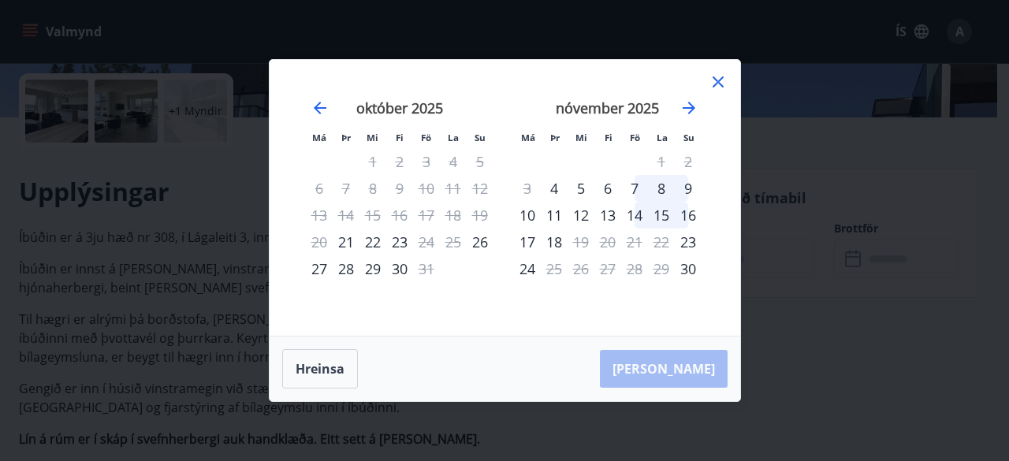
click at [720, 77] on icon at bounding box center [718, 82] width 19 height 19
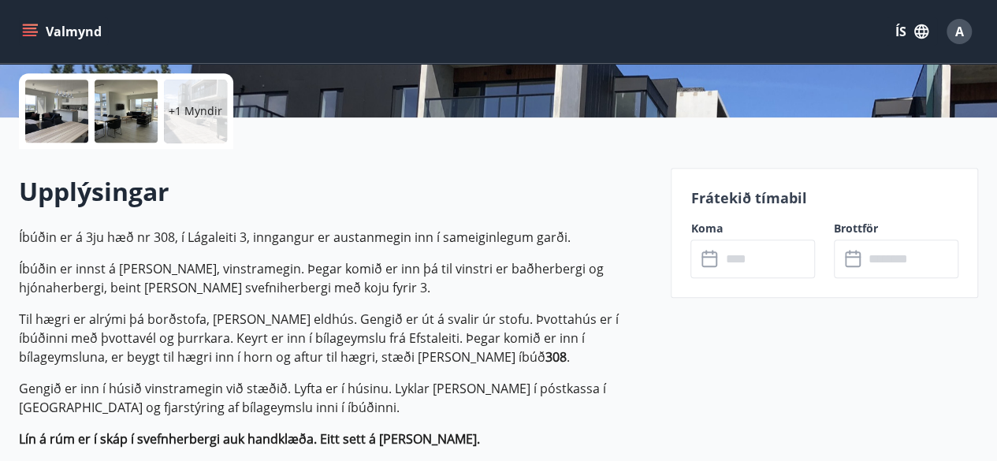
click at [193, 104] on p "+1 Myndir" at bounding box center [196, 111] width 54 height 16
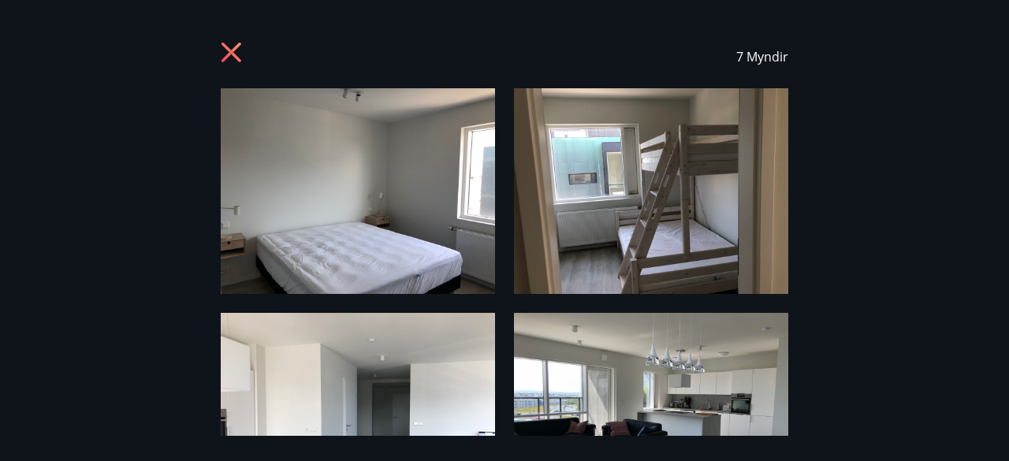
click at [370, 212] on img at bounding box center [358, 191] width 274 height 206
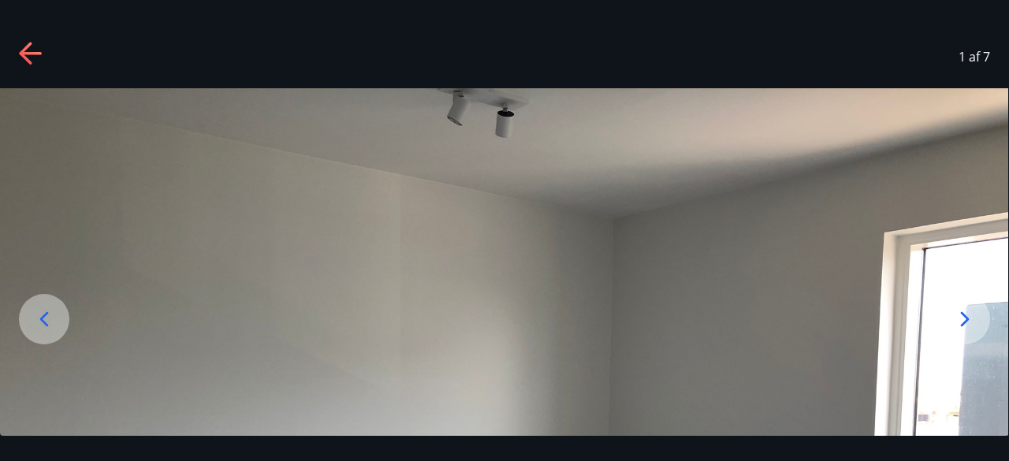
drag, startPoint x: 509, startPoint y: 318, endPoint x: 468, endPoint y: -39, distance: 358.6
drag, startPoint x: 585, startPoint y: 285, endPoint x: 566, endPoint y: -9, distance: 293.8
click at [971, 330] on icon at bounding box center [964, 319] width 25 height 25
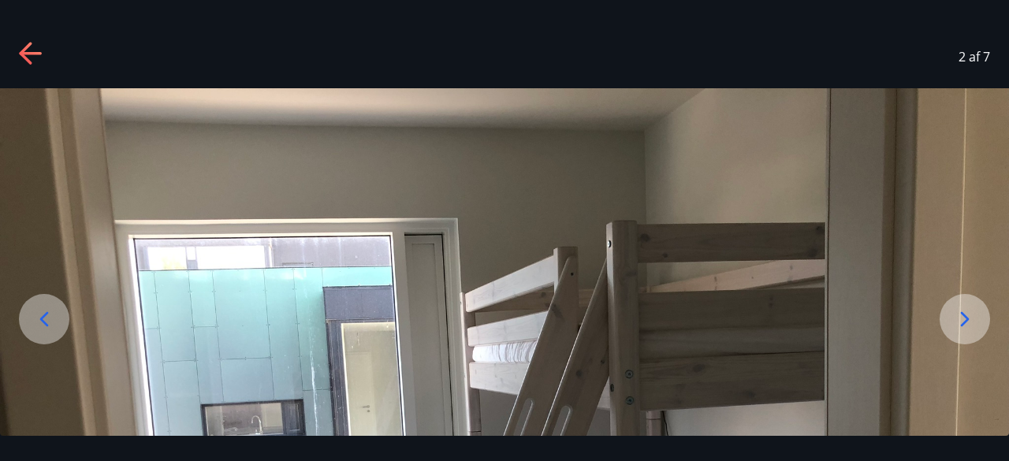
click at [971, 330] on icon at bounding box center [964, 319] width 25 height 25
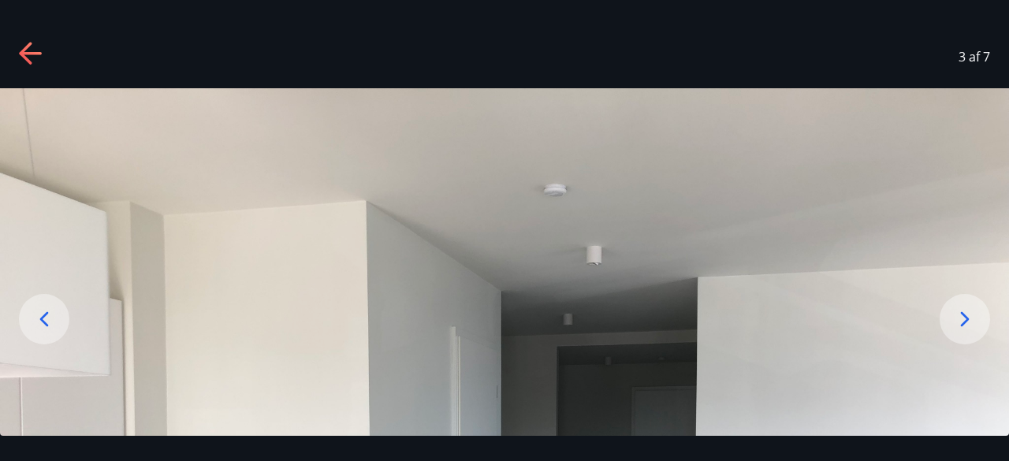
click at [971, 330] on icon at bounding box center [964, 319] width 25 height 25
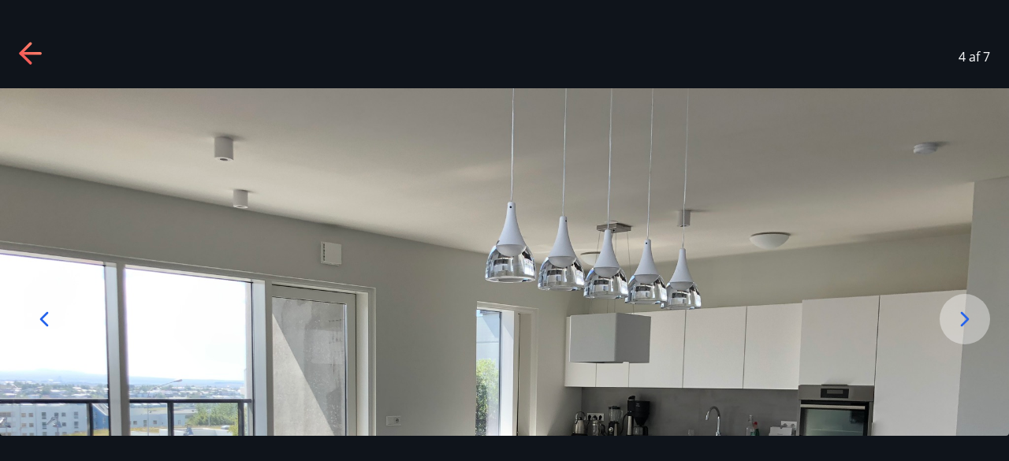
click at [971, 330] on icon at bounding box center [964, 319] width 25 height 25
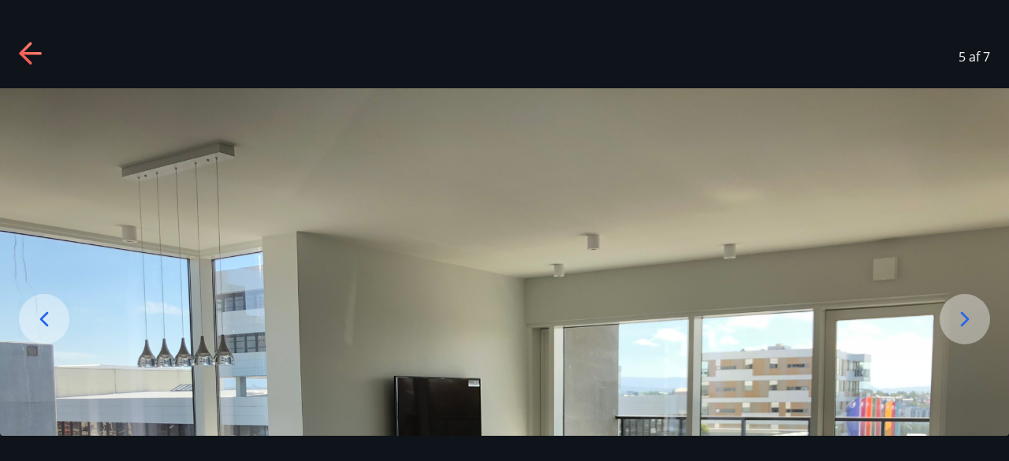
click at [971, 330] on icon at bounding box center [964, 319] width 25 height 25
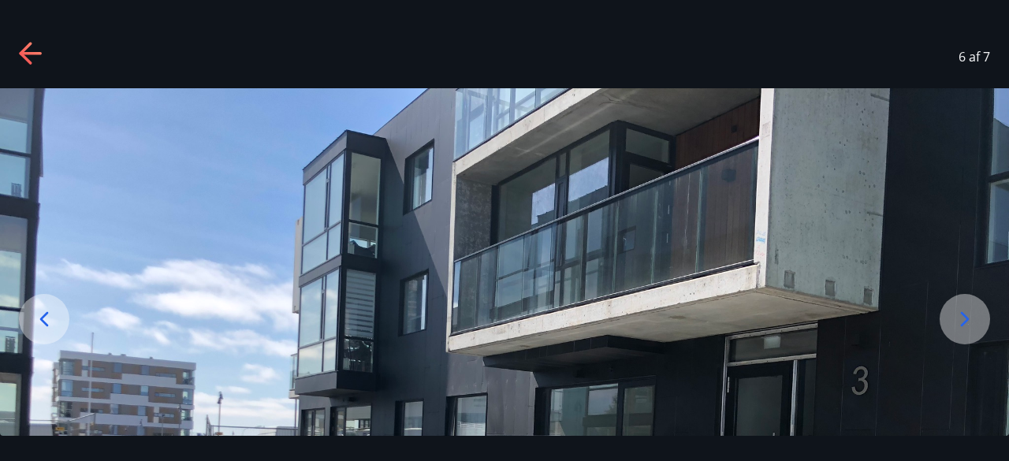
click at [971, 330] on icon at bounding box center [964, 319] width 25 height 25
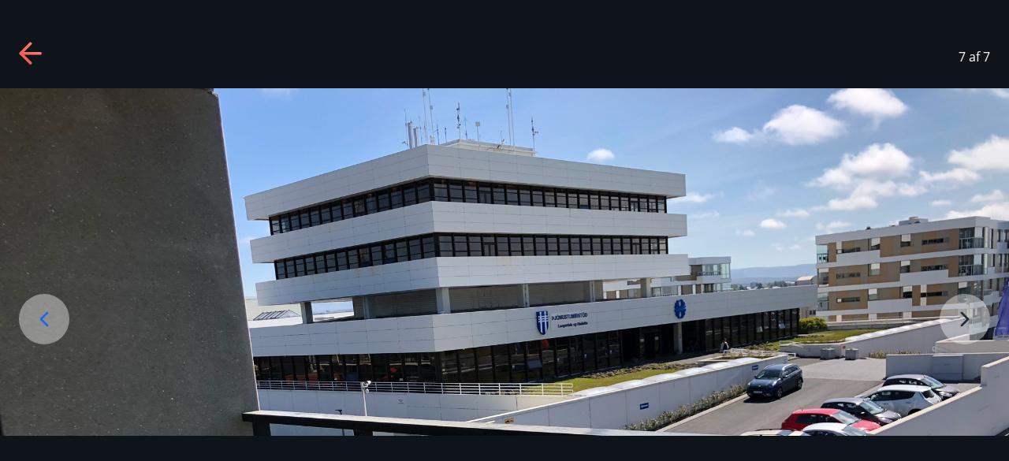
click at [968, 319] on img at bounding box center [504, 466] width 1009 height 757
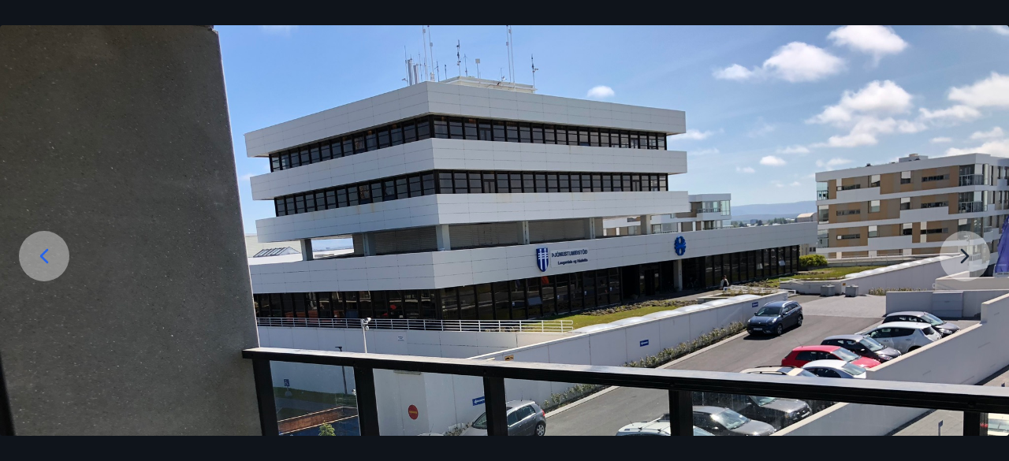
click at [962, 249] on img at bounding box center [504, 403] width 1009 height 757
click at [962, 259] on img at bounding box center [504, 403] width 1009 height 757
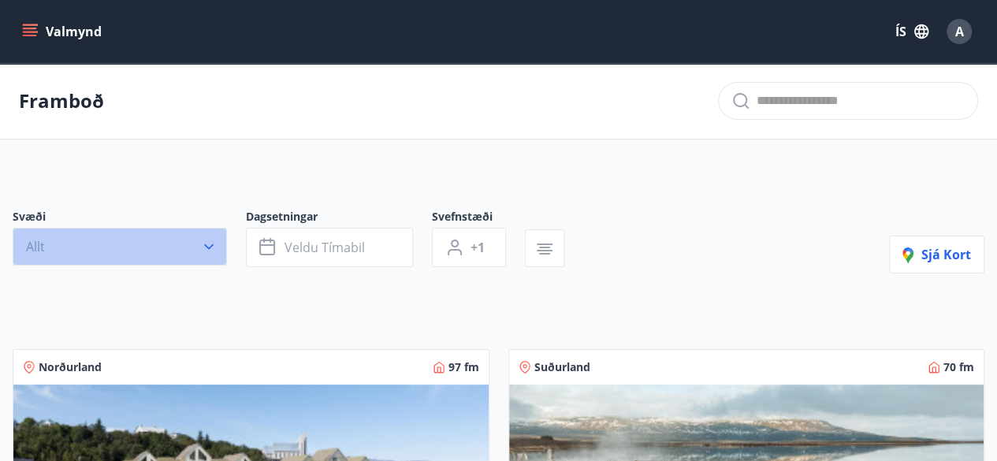
click at [208, 250] on icon "button" at bounding box center [209, 247] width 16 height 16
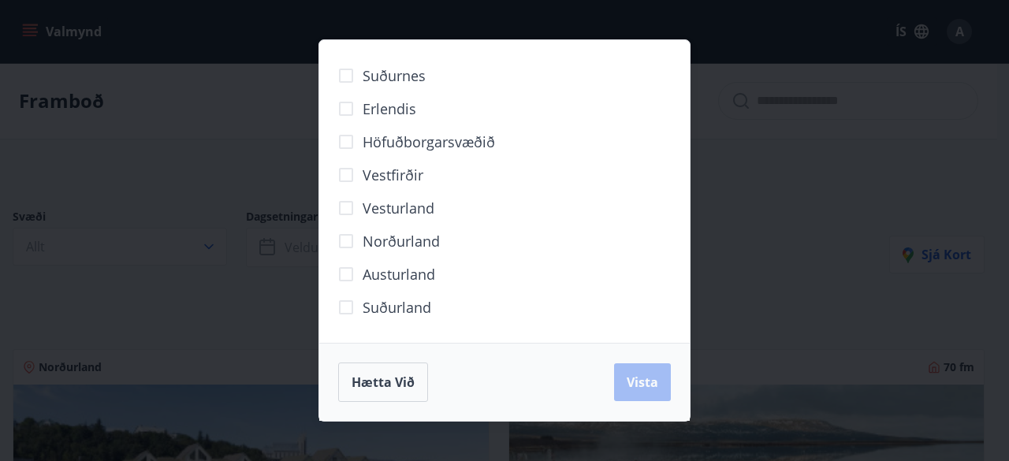
click at [744, 188] on div "Suðurnes Erlendis Höfuðborgarsvæðið Vestfirðir Vesturland Norðurland Austurland…" at bounding box center [504, 230] width 1009 height 461
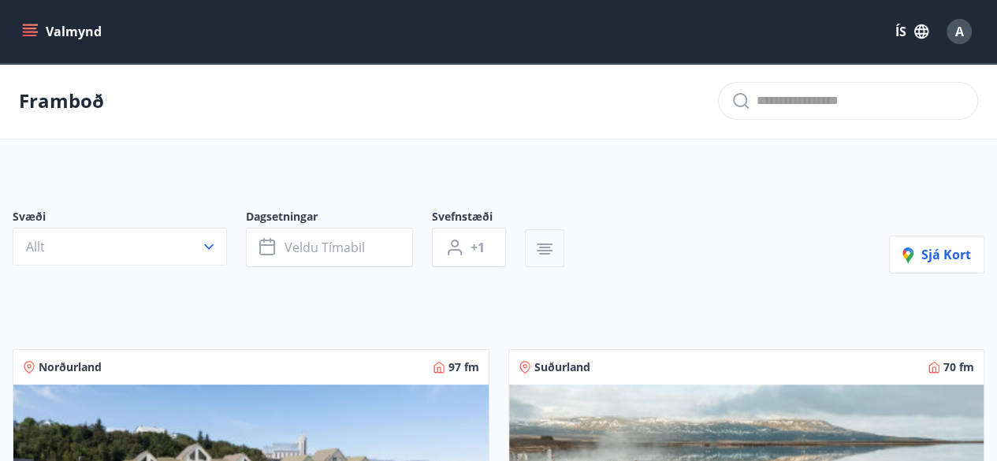
click at [548, 245] on icon "button" at bounding box center [544, 249] width 19 height 19
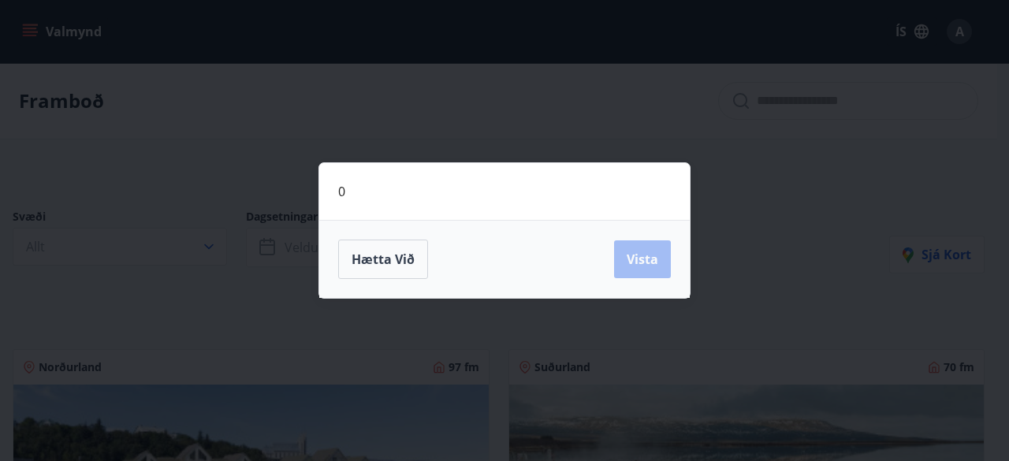
click at [738, 167] on div "0 Hætta við Vista" at bounding box center [504, 230] width 1009 height 461
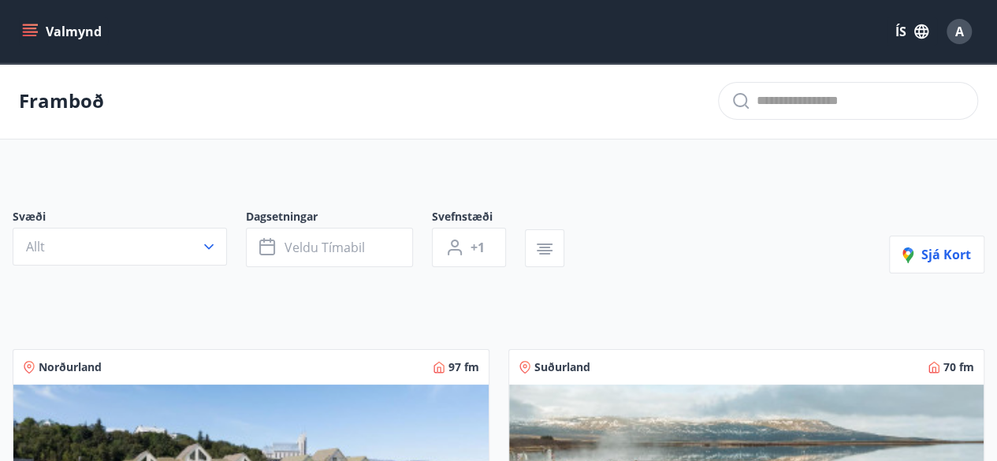
click at [28, 32] on icon "menu" at bounding box center [31, 32] width 17 height 2
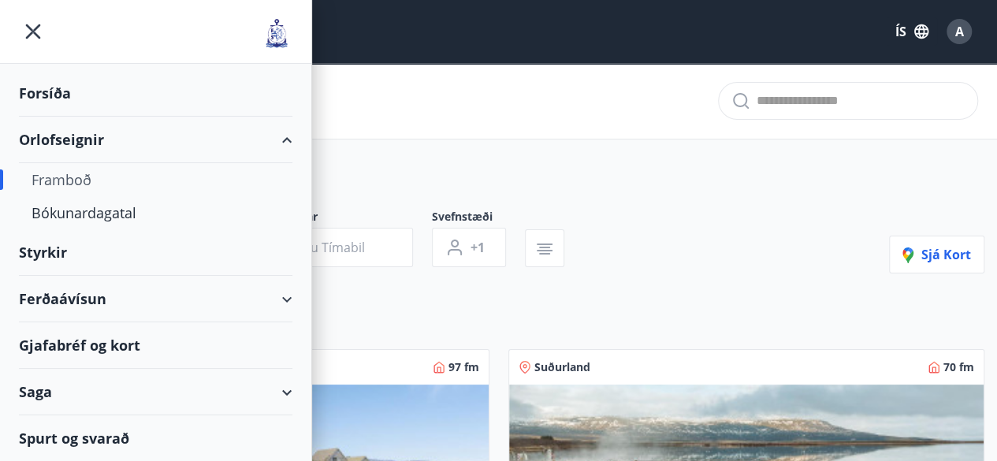
click at [90, 140] on div "Orlofseignir" at bounding box center [156, 140] width 274 height 47
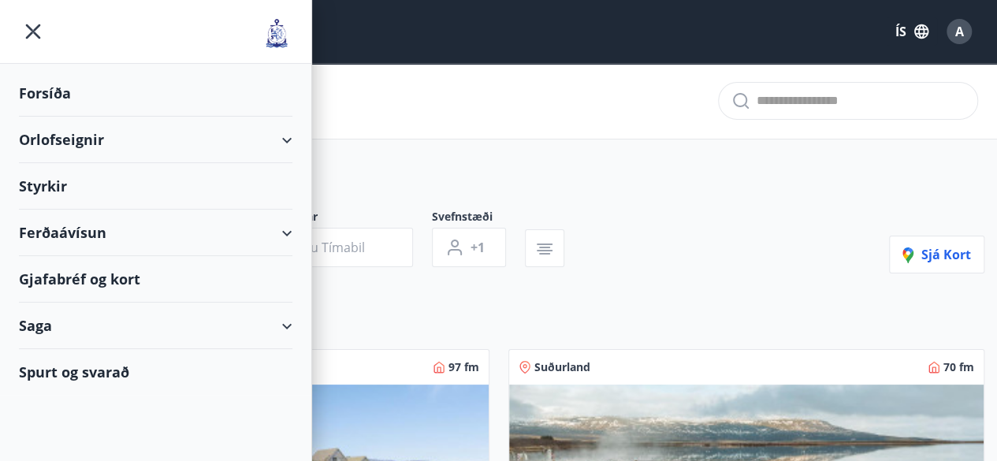
click at [90, 140] on div "Orlofseignir" at bounding box center [156, 140] width 274 height 47
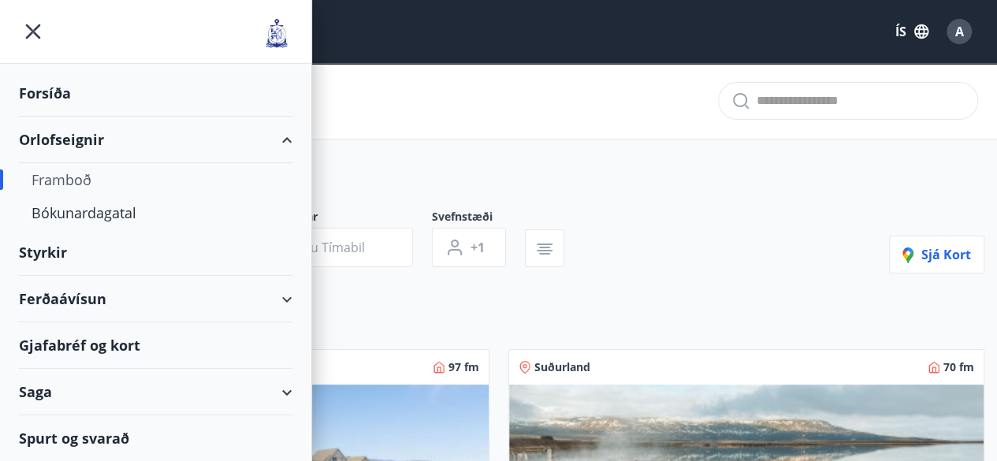
click at [85, 179] on div "Framboð" at bounding box center [156, 179] width 248 height 33
click at [118, 218] on div "Bókunardagatal" at bounding box center [156, 212] width 248 height 33
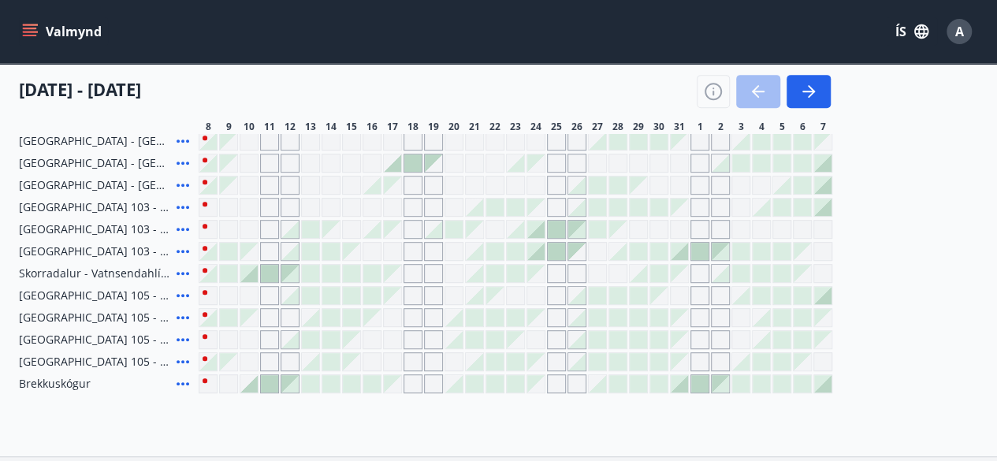
scroll to position [371, 0]
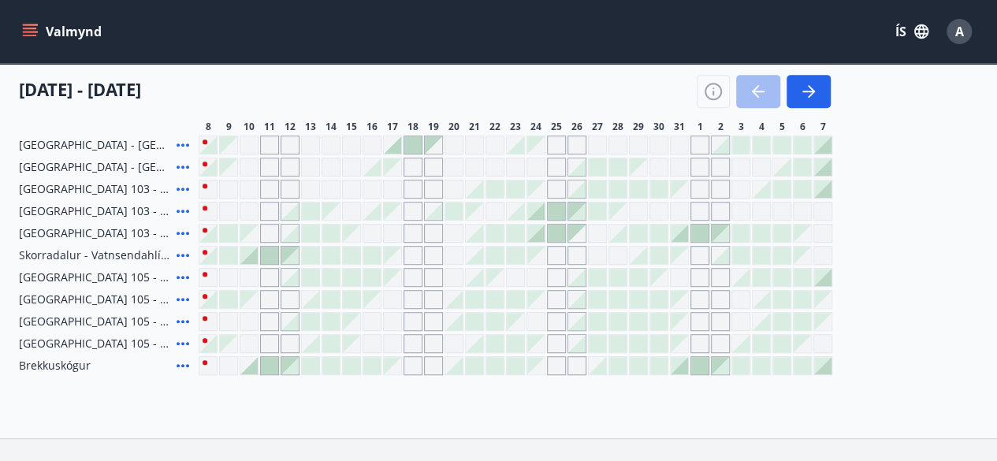
click at [181, 366] on icon at bounding box center [182, 365] width 19 height 19
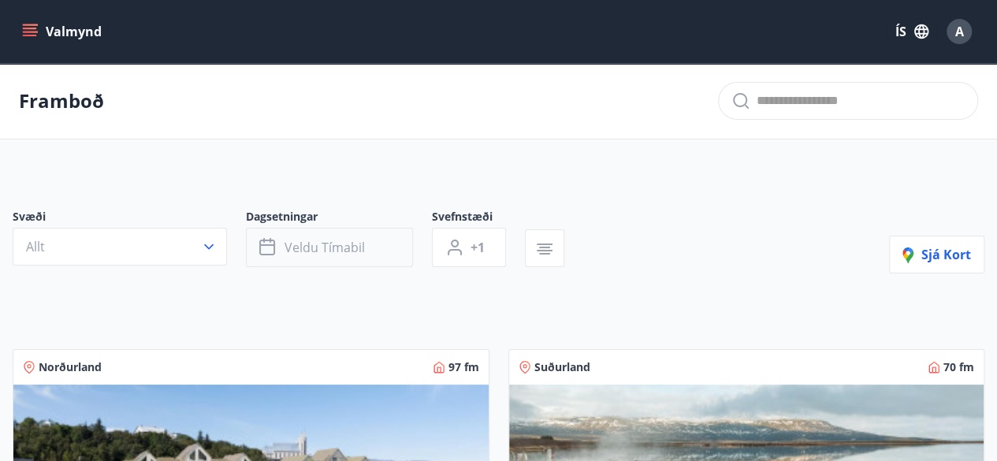
click at [356, 251] on span "Veldu tímabil" at bounding box center [325, 247] width 80 height 17
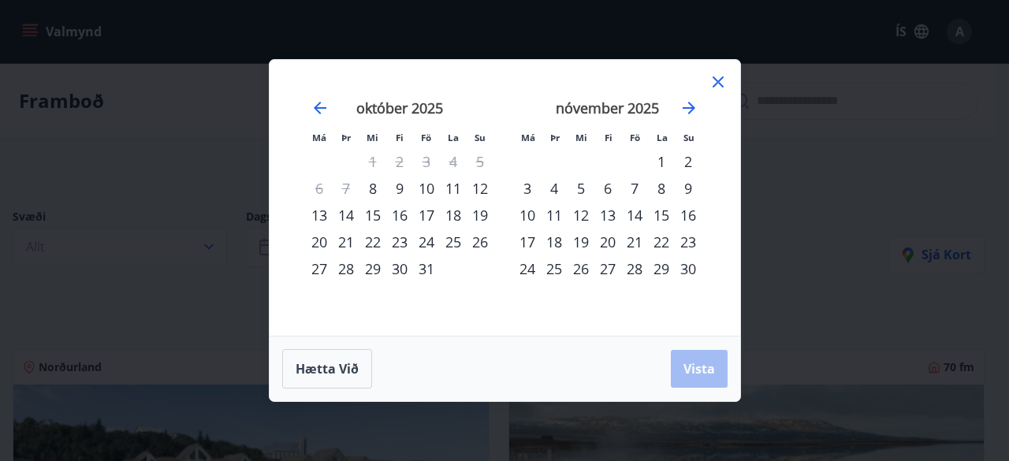
click at [432, 188] on div "10" at bounding box center [426, 188] width 27 height 27
click at [483, 188] on div "12" at bounding box center [480, 188] width 27 height 27
click at [703, 373] on span "Vista" at bounding box center [699, 368] width 32 height 17
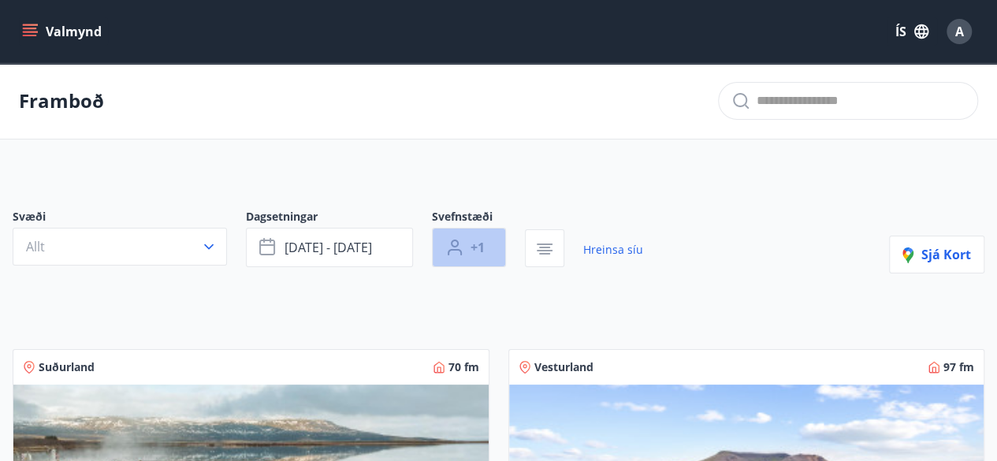
click at [490, 245] on button "+1" at bounding box center [469, 247] width 74 height 39
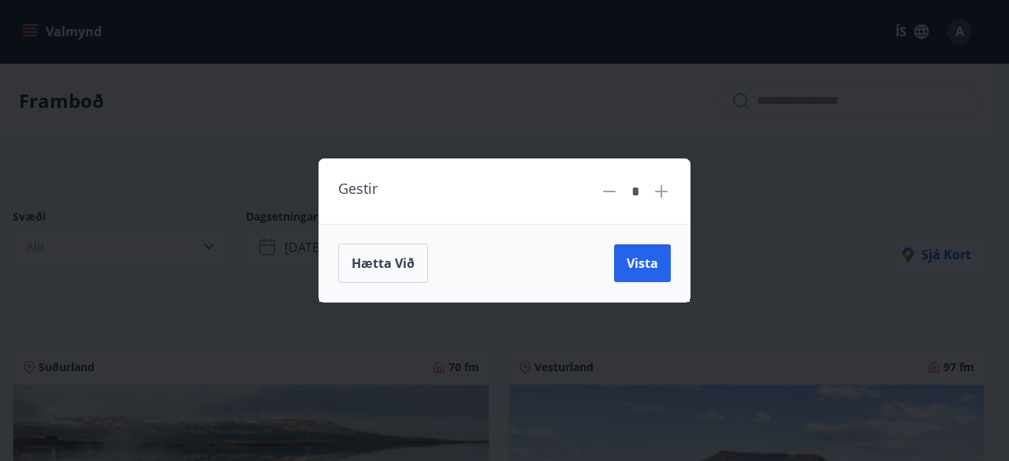
click at [662, 188] on icon at bounding box center [661, 191] width 13 height 13
click at [642, 269] on span "Vista" at bounding box center [643, 263] width 32 height 17
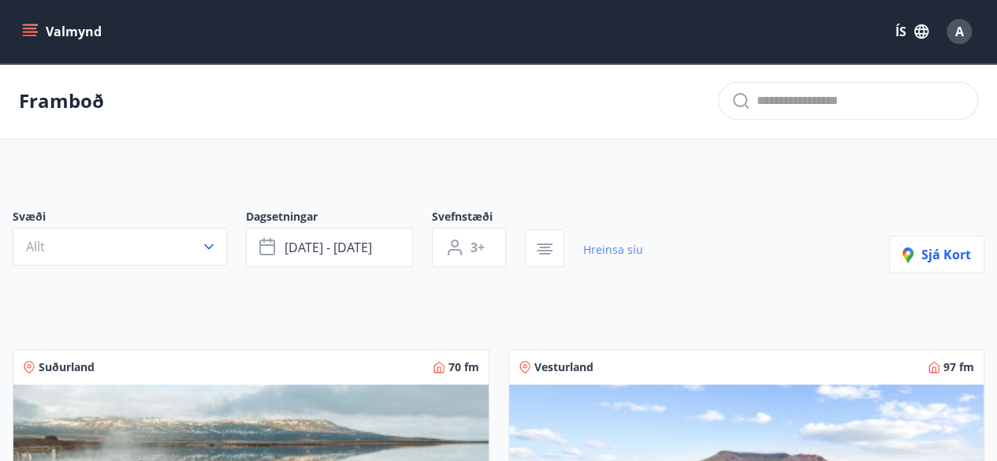
click at [620, 249] on link "Hreinsa síu" at bounding box center [613, 250] width 60 height 35
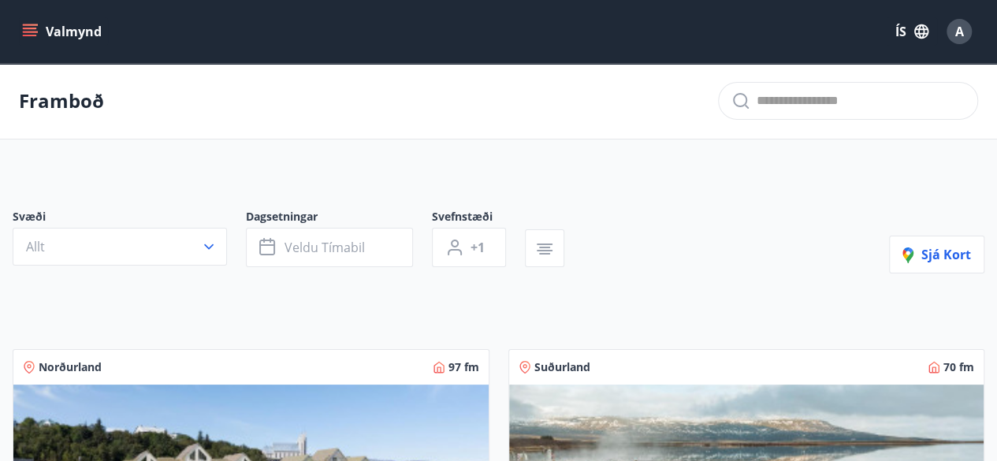
type input "*"
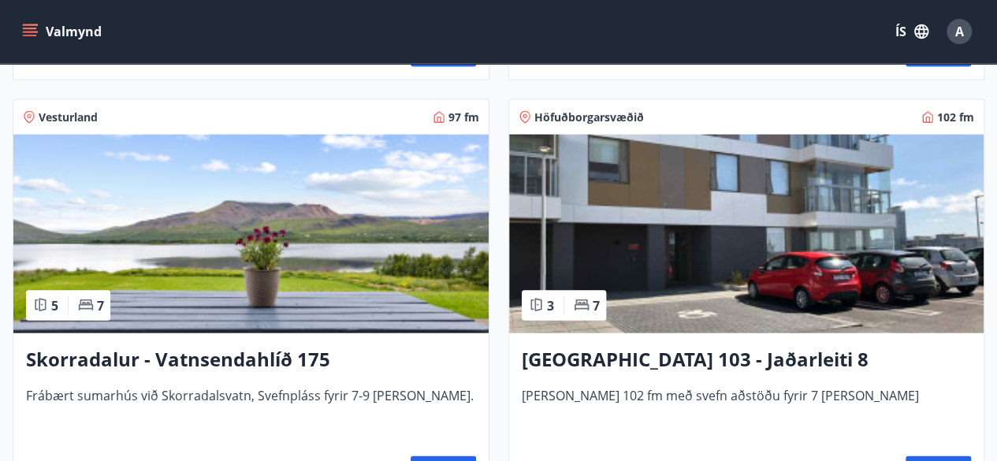
scroll to position [1526, 0]
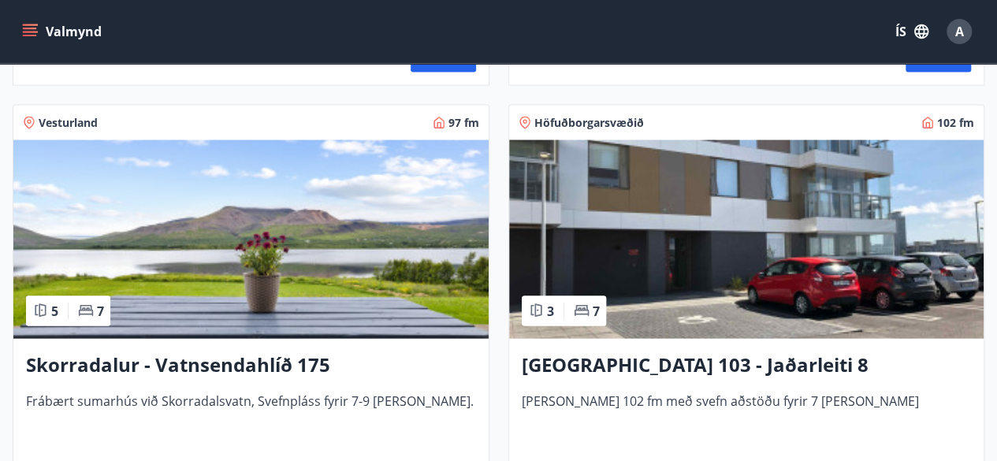
click at [358, 236] on img at bounding box center [250, 239] width 475 height 199
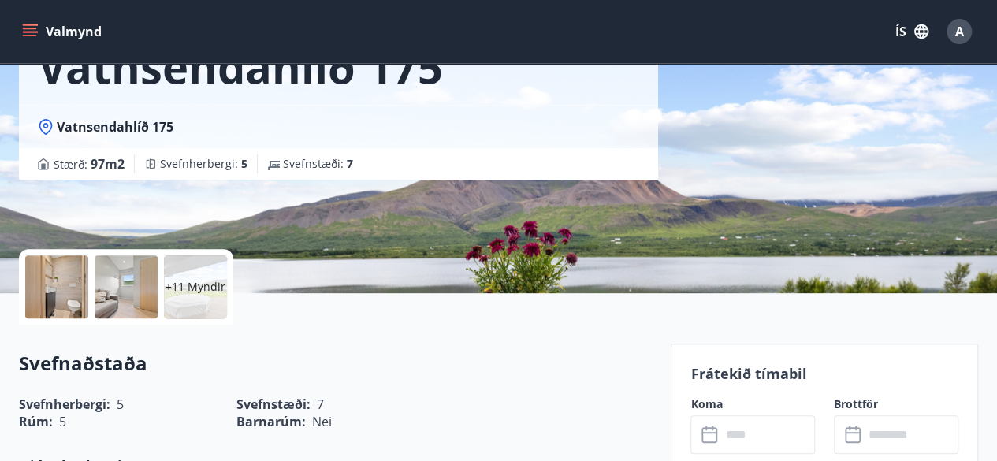
scroll to position [341, 0]
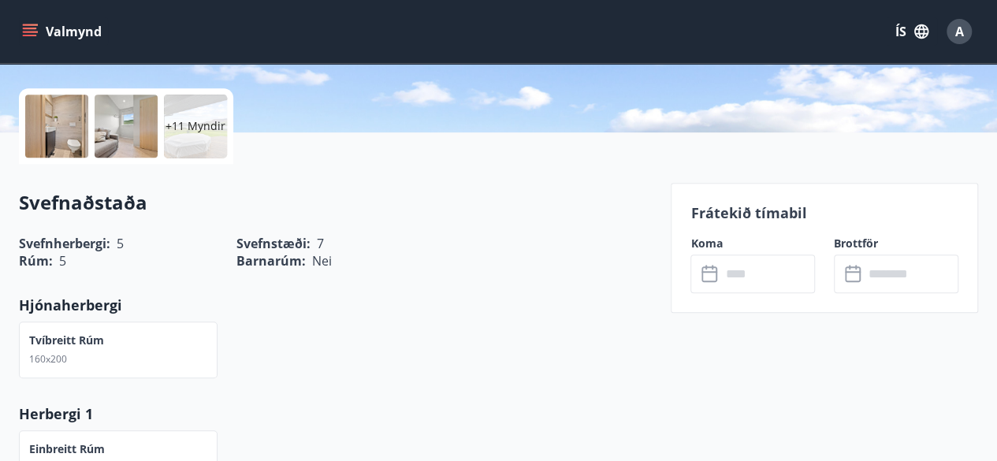
click at [758, 265] on input "text" at bounding box center [767, 274] width 95 height 39
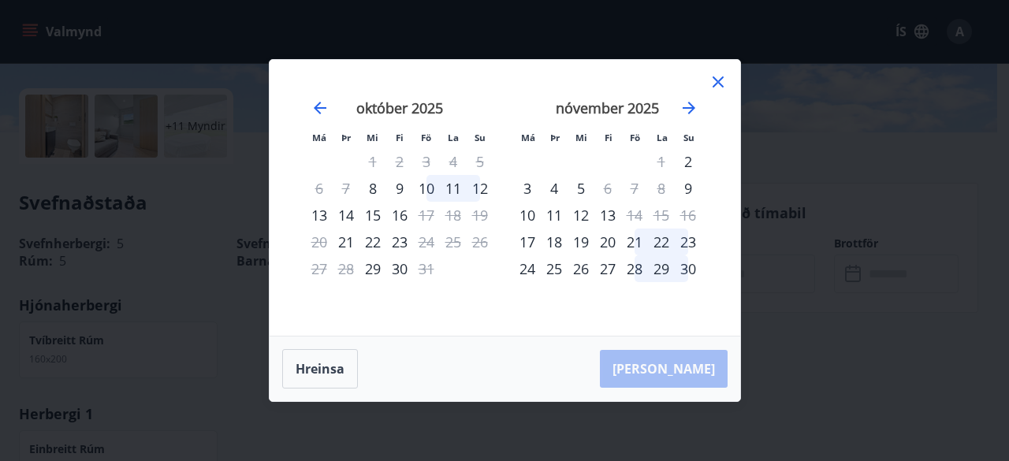
click at [719, 84] on icon at bounding box center [718, 81] width 11 height 11
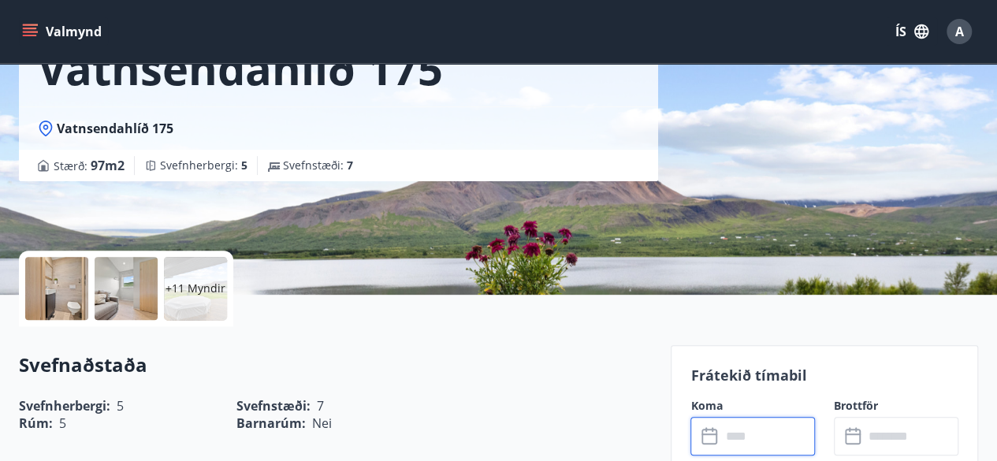
scroll to position [0, 0]
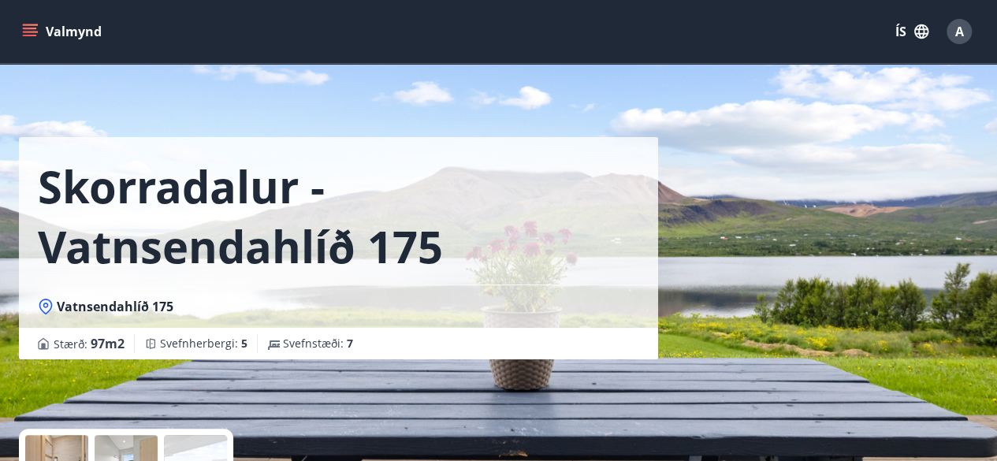
click at [31, 32] on icon "menu" at bounding box center [30, 32] width 16 height 16
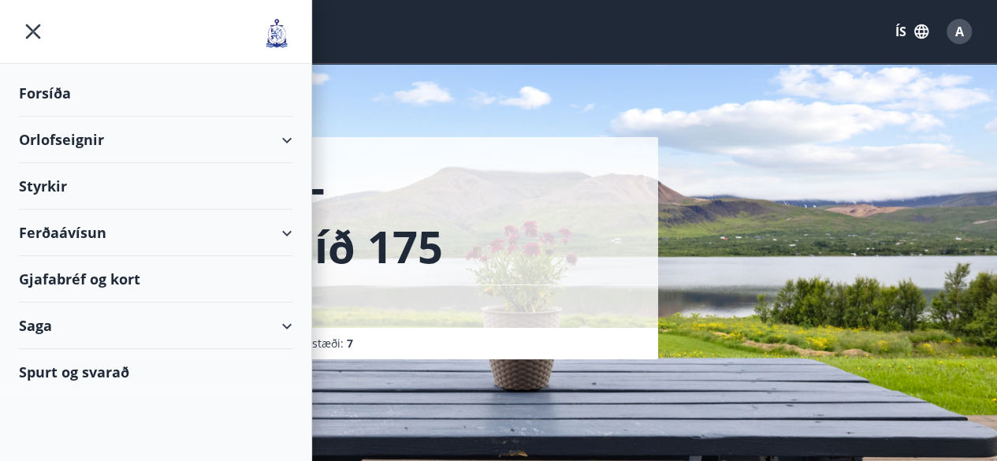
click at [82, 136] on div "Orlofseignir" at bounding box center [156, 140] width 274 height 47
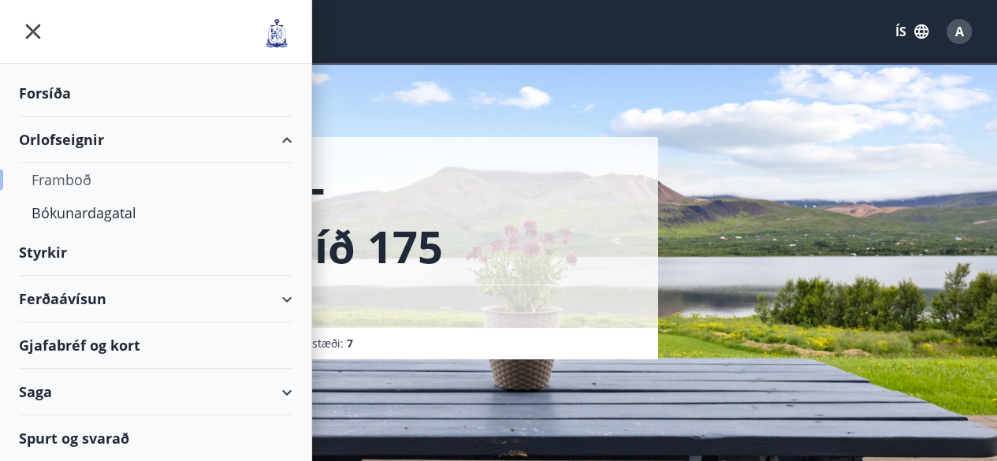
click at [84, 177] on div "Framboð" at bounding box center [156, 179] width 248 height 33
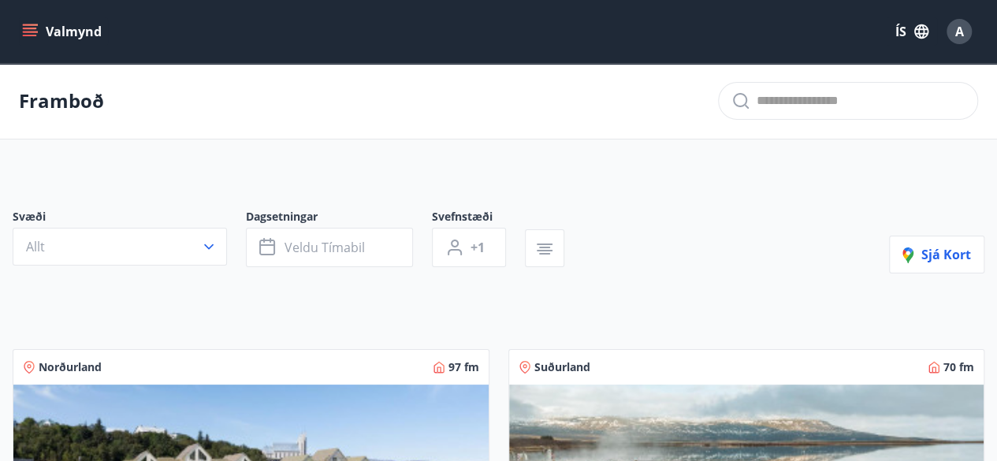
click at [33, 30] on icon "menu" at bounding box center [30, 32] width 16 height 16
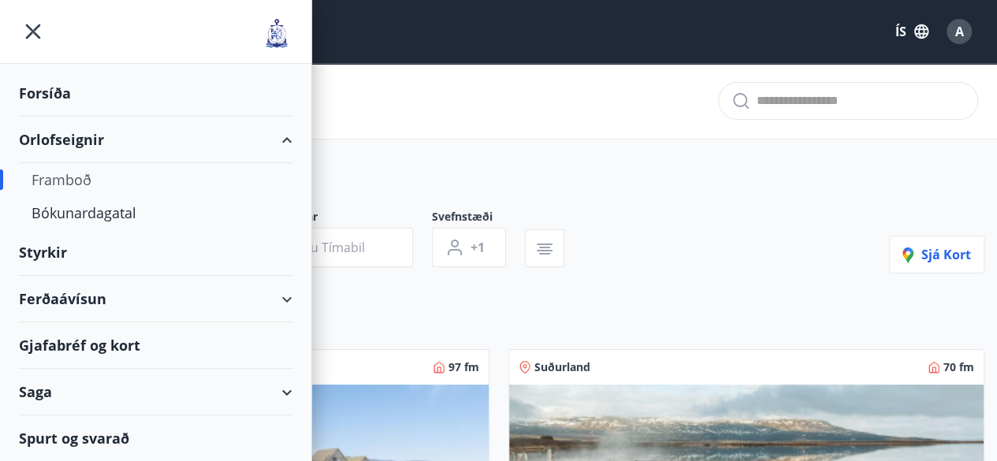
click at [132, 300] on div "Ferðaávísun" at bounding box center [156, 299] width 274 height 47
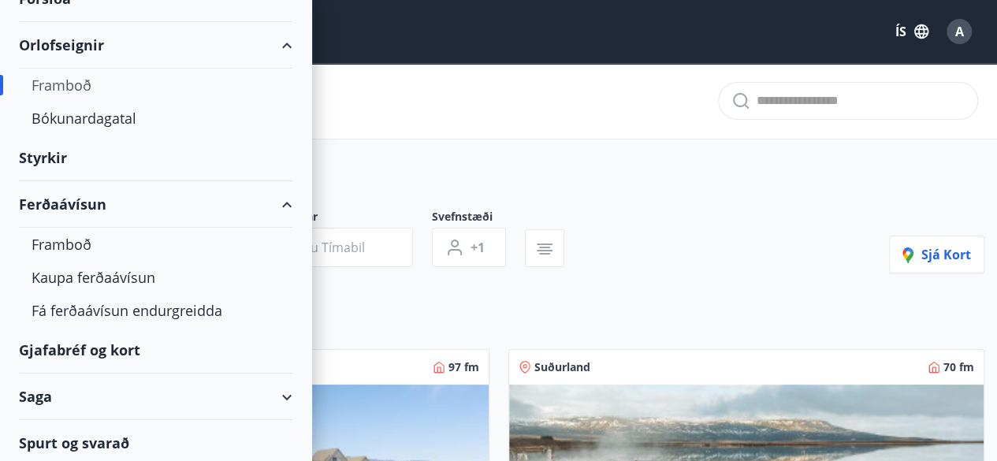
scroll to position [97, 0]
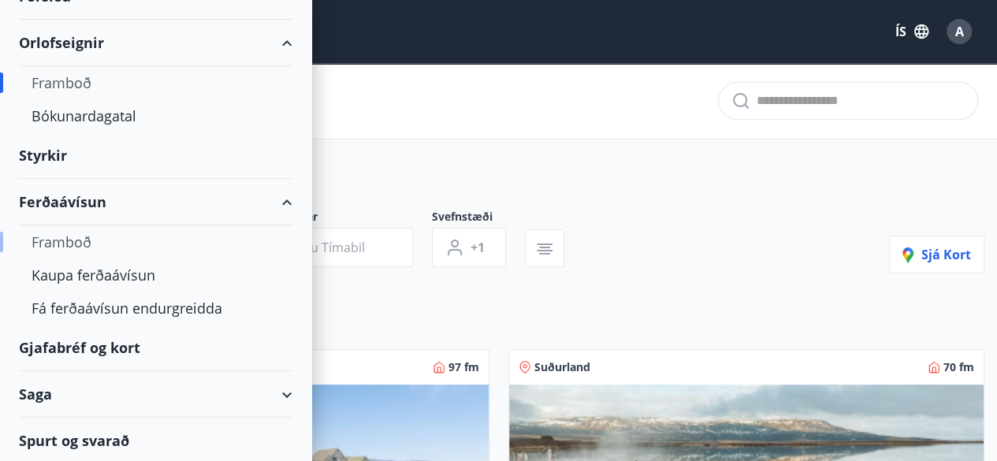
click at [84, 244] on div "Framboð" at bounding box center [156, 241] width 248 height 33
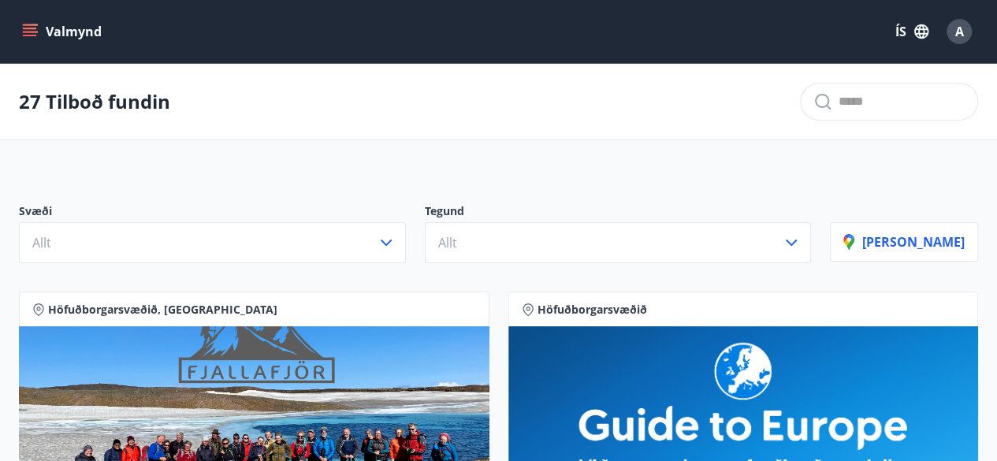
click at [28, 28] on icon "menu" at bounding box center [30, 29] width 14 height 2
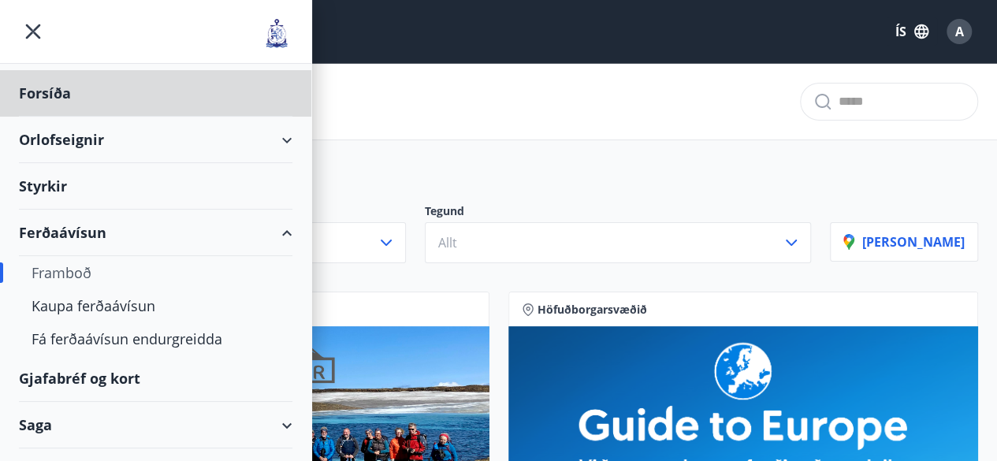
click at [66, 187] on div "Styrkir" at bounding box center [156, 186] width 274 height 47
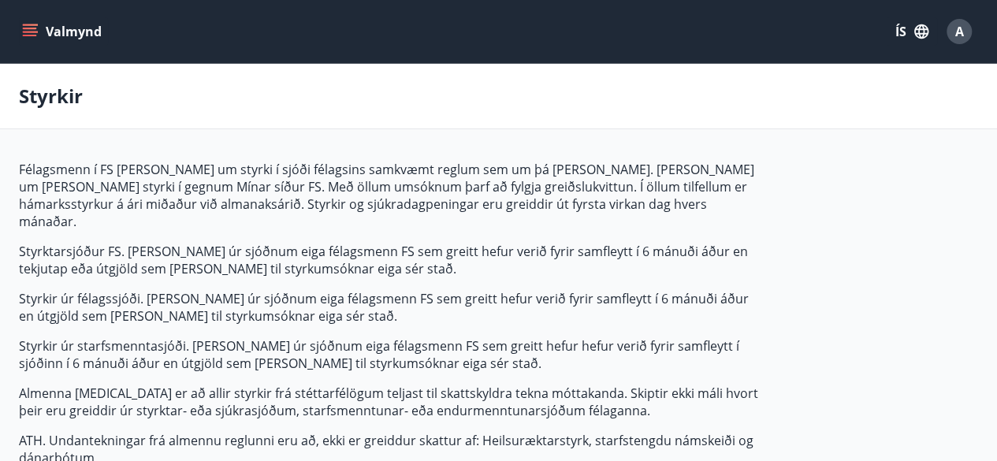
type input "***"
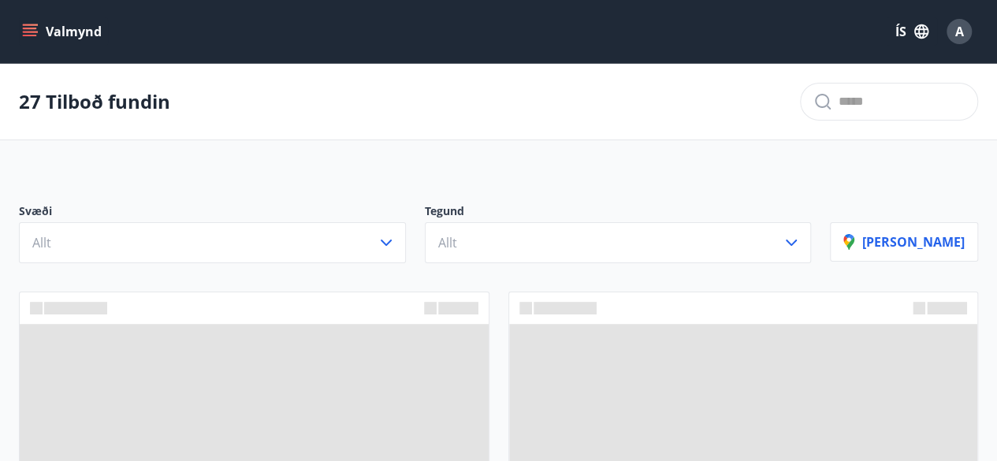
click at [29, 32] on icon "menu" at bounding box center [31, 32] width 17 height 2
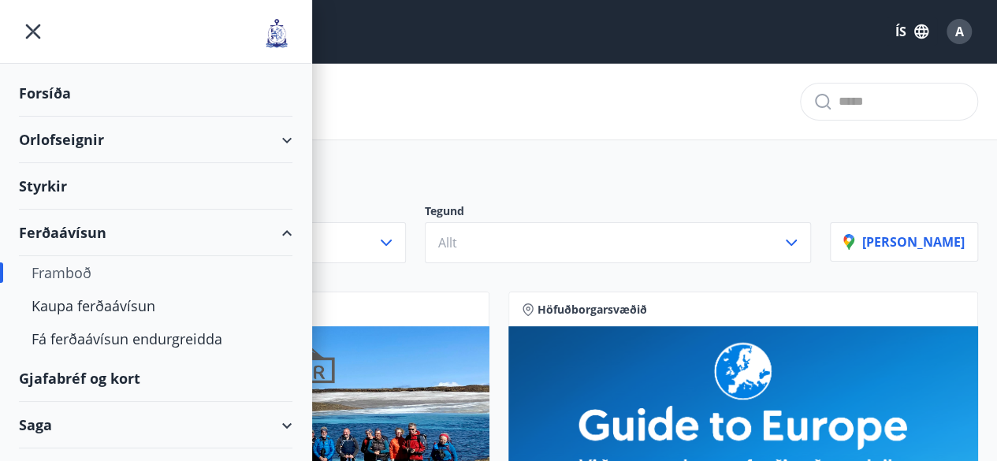
click at [88, 376] on div "Gjafabréf og kort" at bounding box center [156, 378] width 274 height 47
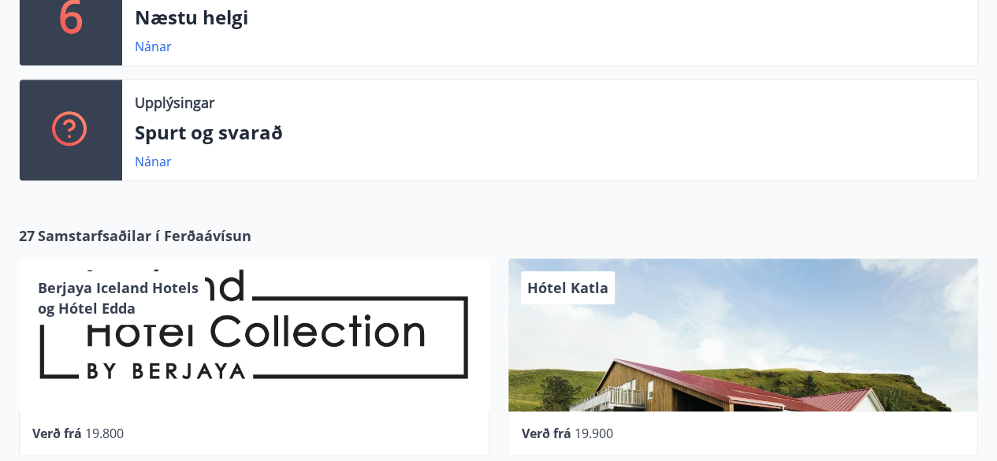
scroll to position [363, 0]
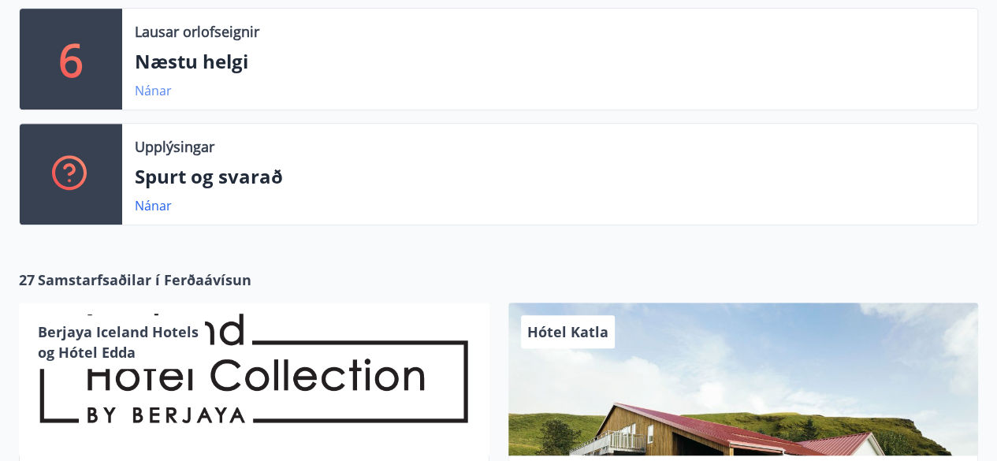
click at [153, 91] on link "Nánar" at bounding box center [153, 90] width 37 height 17
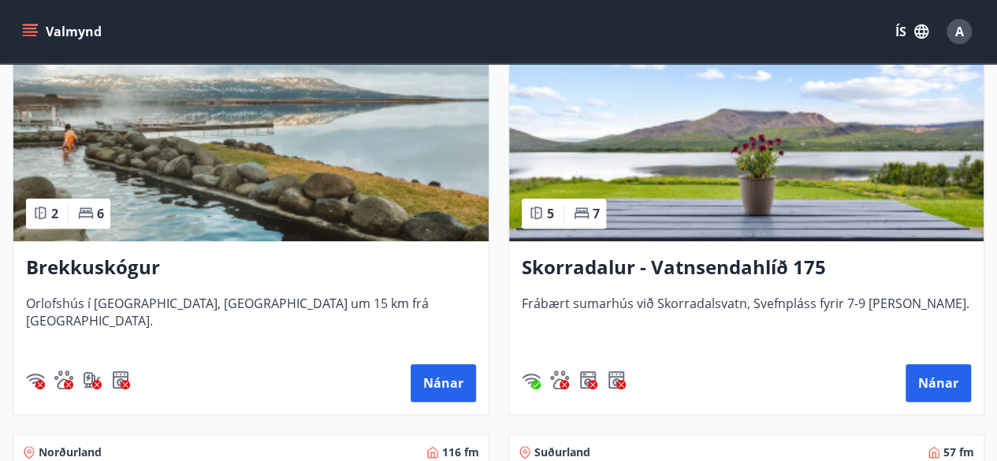
scroll to position [348, 0]
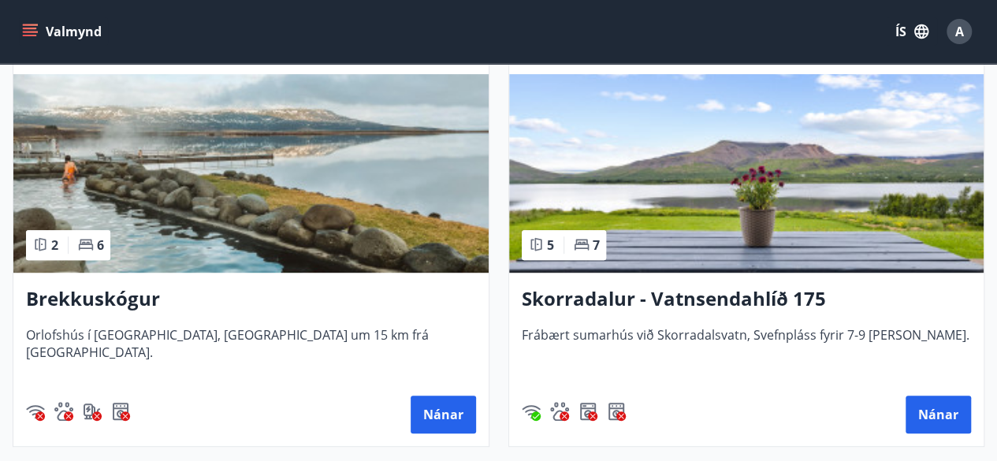
click at [648, 185] on img at bounding box center [746, 173] width 475 height 199
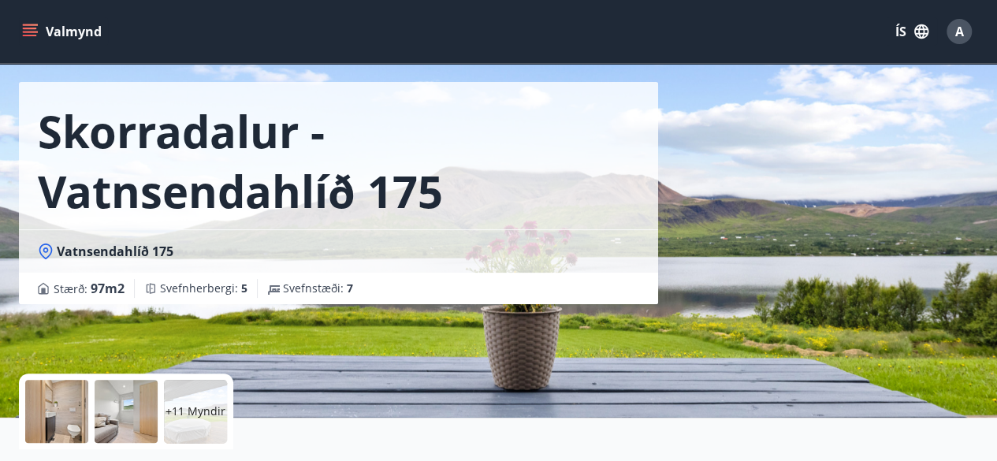
scroll to position [66, 0]
